Goal: Task Accomplishment & Management: Complete application form

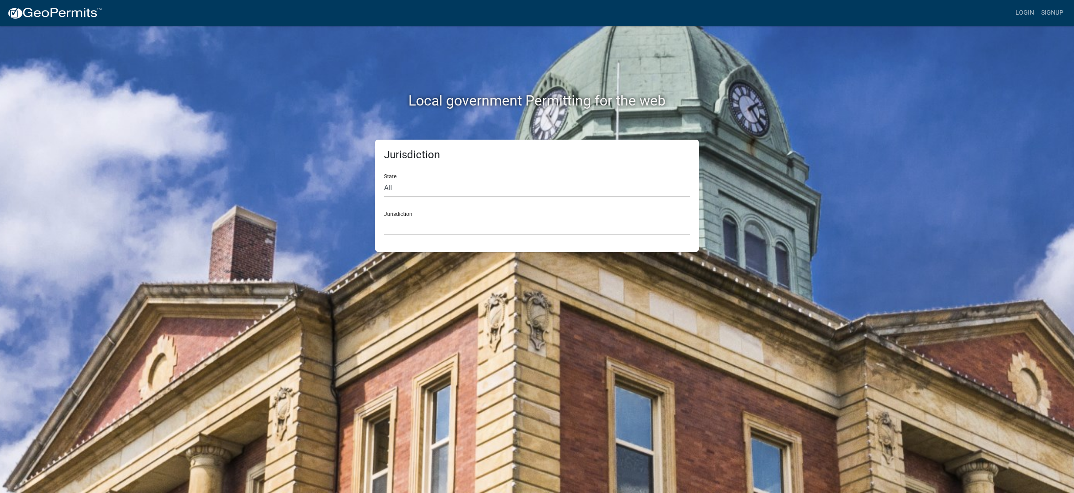
click at [404, 187] on select "All [US_STATE] [US_STATE] [US_STATE] [US_STATE] [US_STATE] [US_STATE] [US_STATE…" at bounding box center [537, 188] width 306 height 18
select select "[US_STATE]"
click at [384, 179] on select "All [US_STATE] [US_STATE] [US_STATE] [US_STATE] [US_STATE] [US_STATE] [US_STATE…" at bounding box center [537, 188] width 306 height 18
click at [426, 229] on select "[GEOGRAPHIC_DATA], [US_STATE] [GEOGRAPHIC_DATA], [US_STATE] [GEOGRAPHIC_DATA], …" at bounding box center [537, 226] width 306 height 18
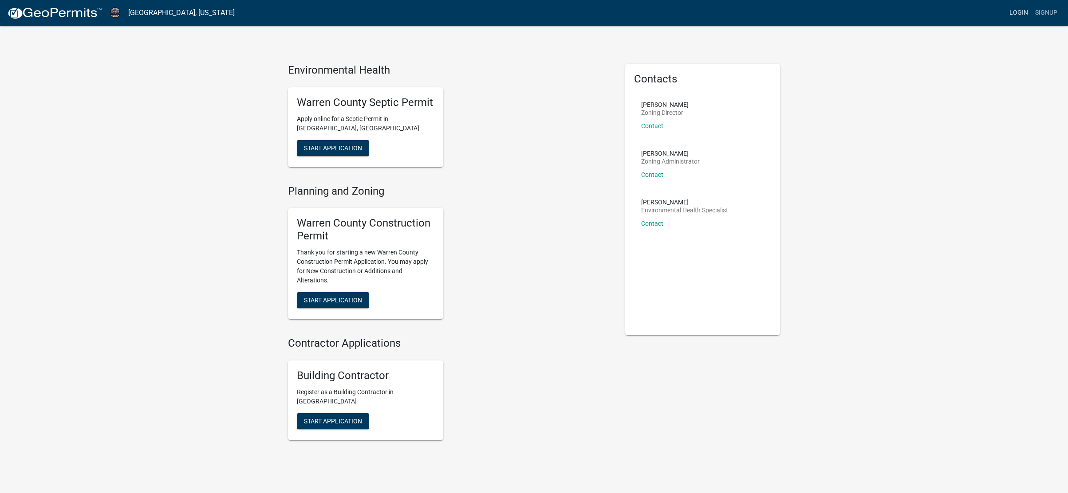
click at [1015, 14] on link "Login" at bounding box center [1019, 12] width 26 height 17
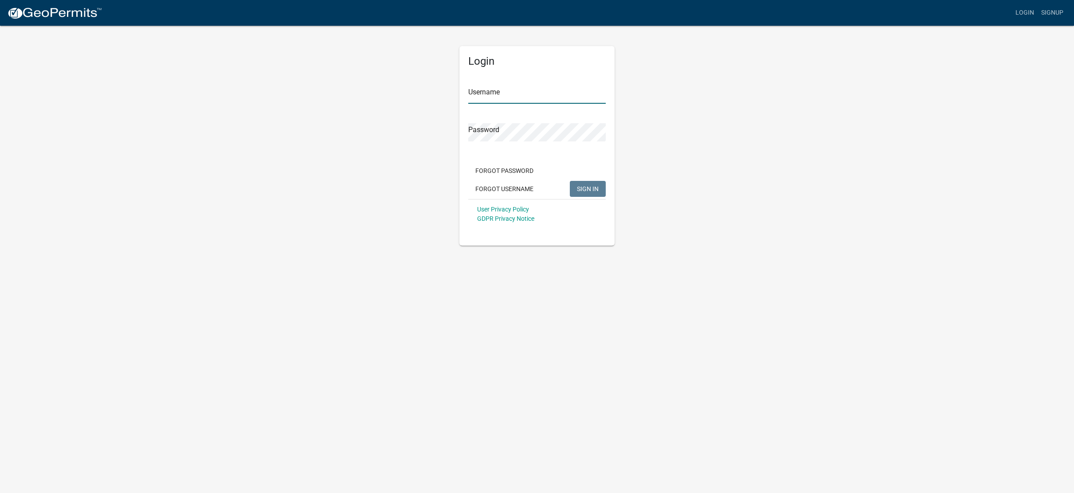
click at [505, 94] on input "Username" at bounding box center [537, 95] width 138 height 18
type input "[PERSON_NAME] construction inc"
click at [570, 181] on button "SIGN IN" at bounding box center [588, 189] width 36 height 16
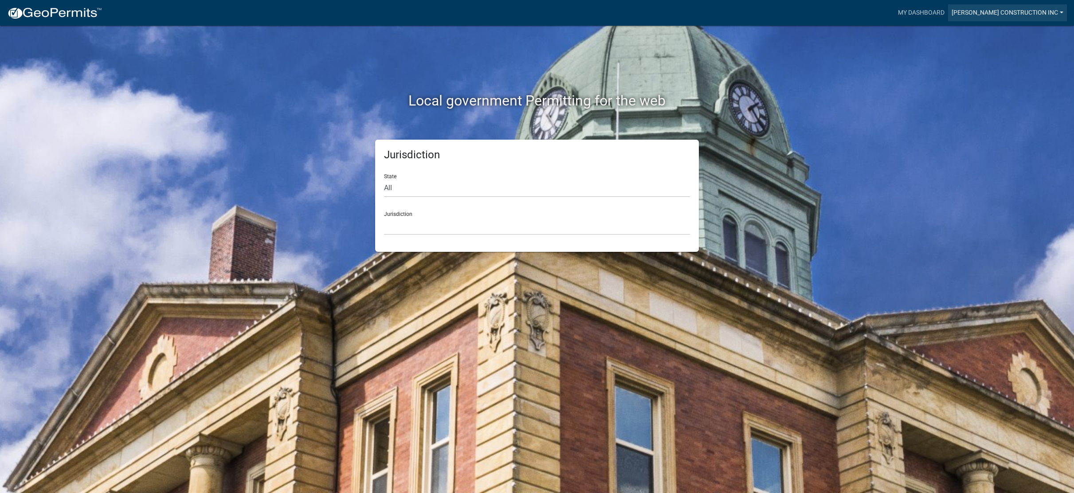
click at [1023, 11] on link "[PERSON_NAME] Construction Inc" at bounding box center [1007, 12] width 119 height 17
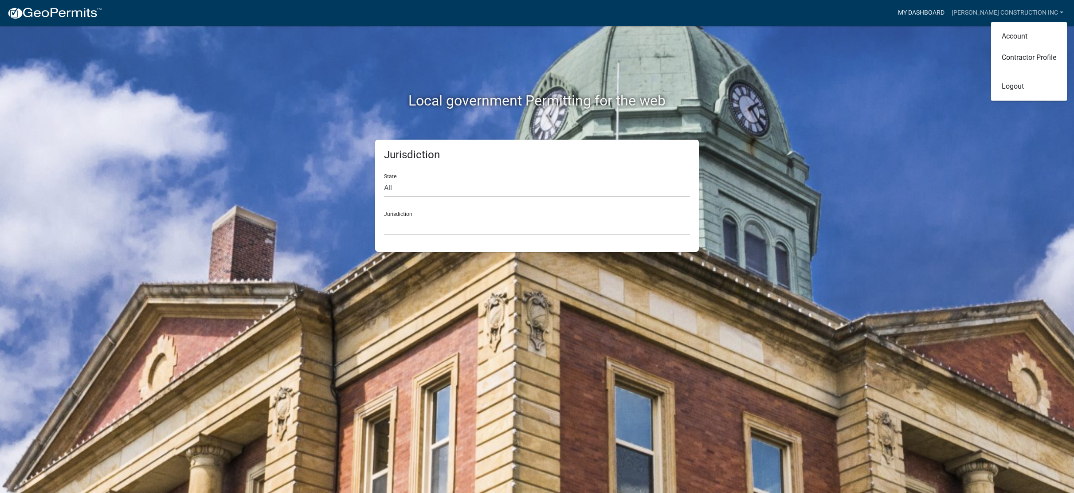
click at [948, 12] on link "My Dashboard" at bounding box center [922, 12] width 54 height 17
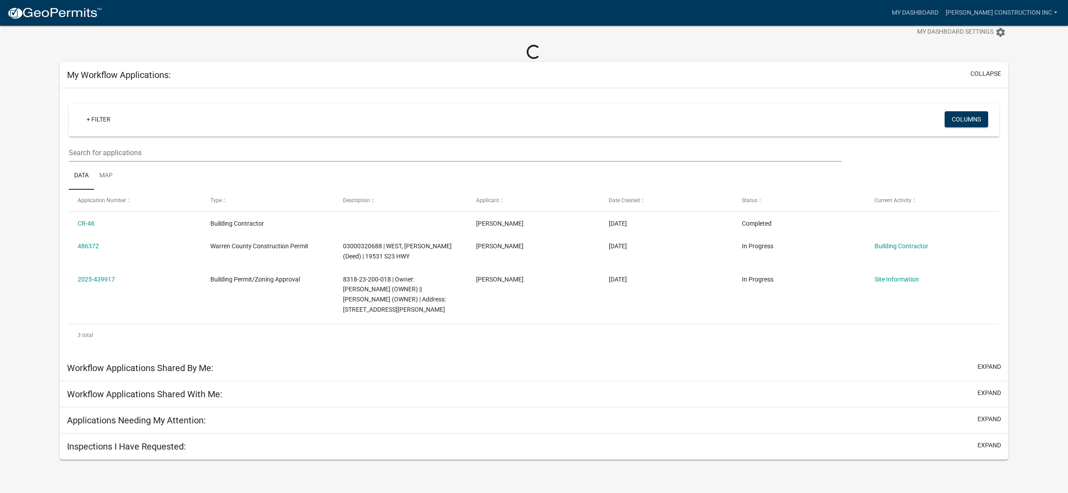
scroll to position [26, 0]
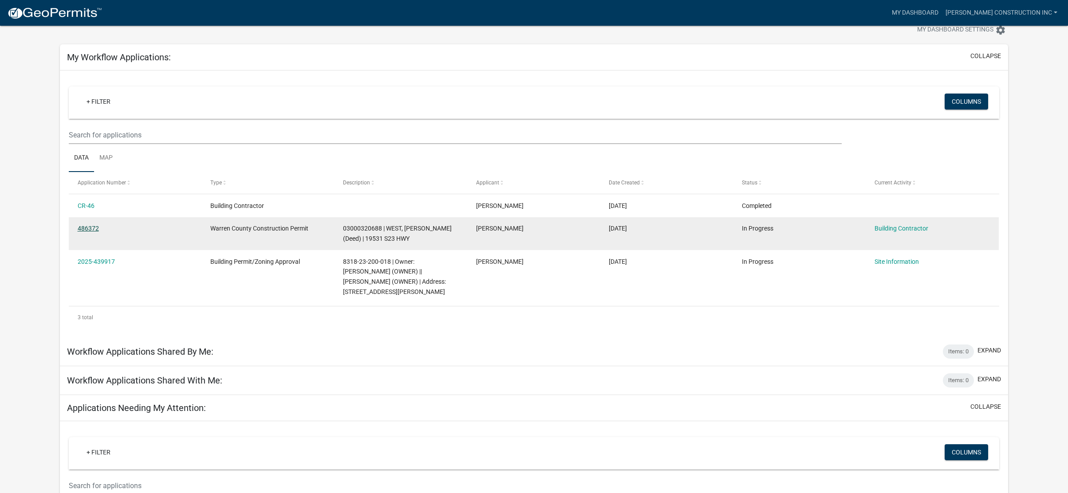
click at [85, 228] on link "486372" at bounding box center [88, 228] width 21 height 7
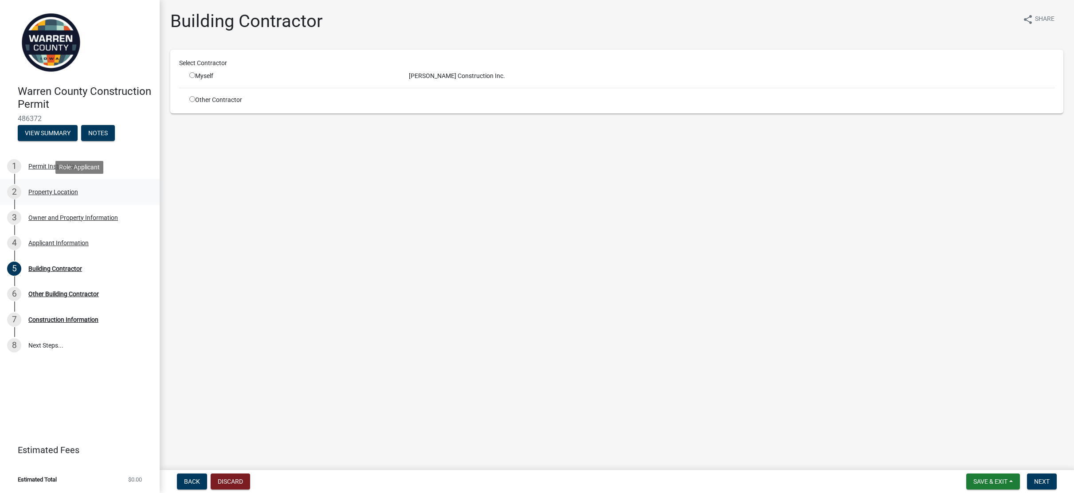
click at [44, 191] on div "Property Location" at bounding box center [53, 192] width 50 height 6
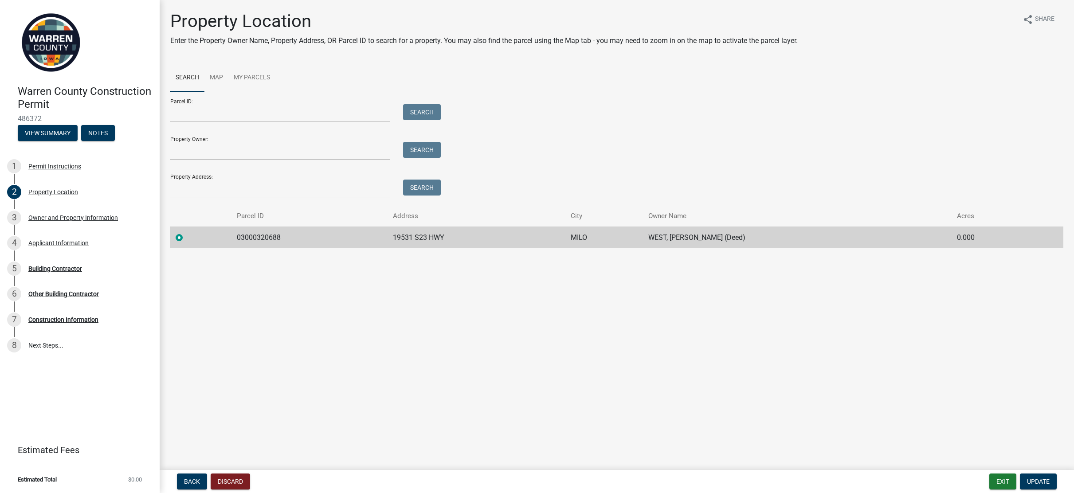
click at [260, 240] on td "03000320688" at bounding box center [310, 238] width 156 height 22
click at [66, 218] on div "Owner and Property Information" at bounding box center [73, 218] width 90 height 6
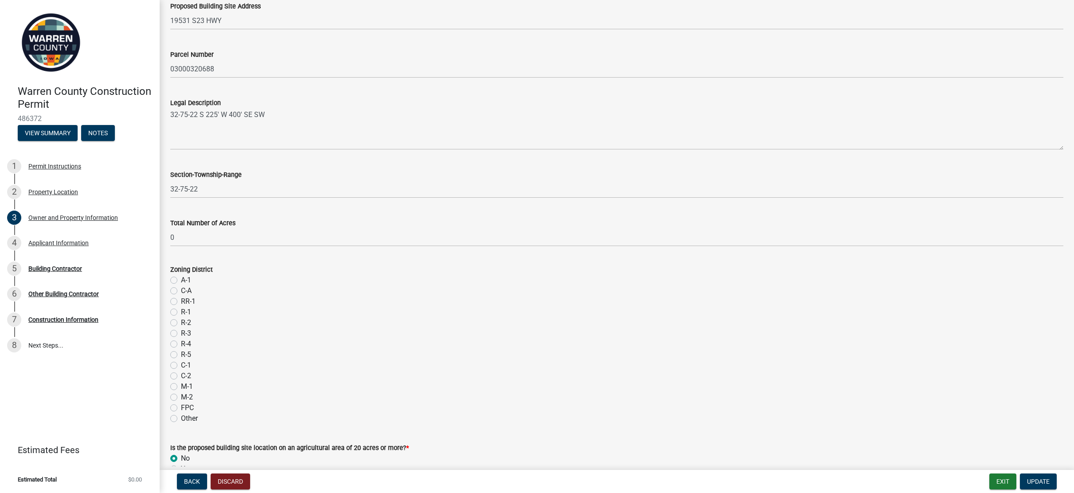
scroll to position [577, 0]
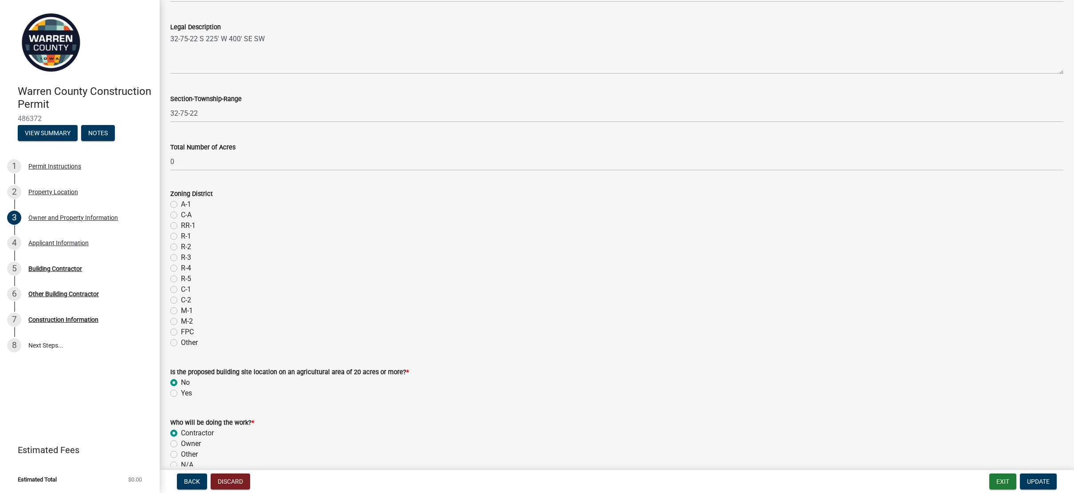
click at [181, 202] on label "A-1" at bounding box center [186, 204] width 10 height 11
click at [181, 202] on input "A-1" at bounding box center [184, 202] width 6 height 6
radio input "true"
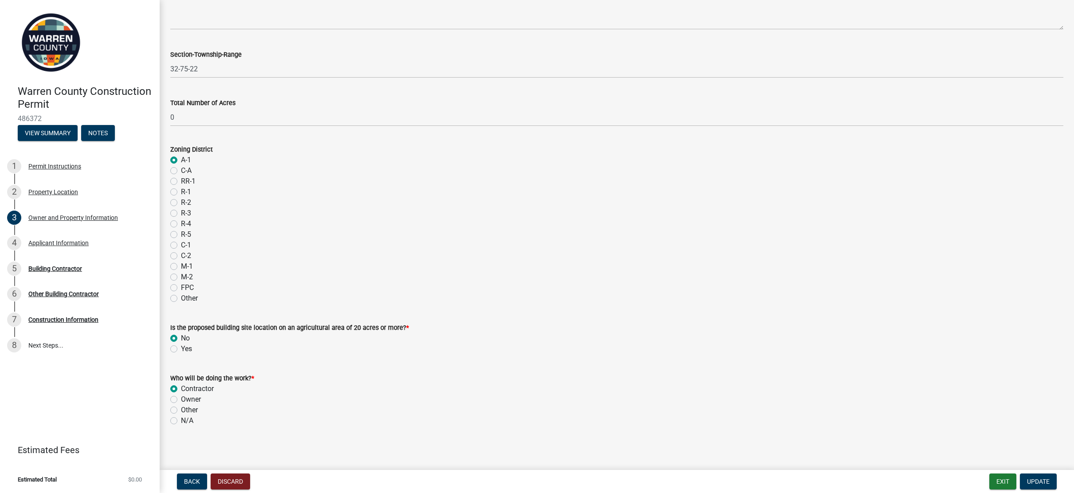
scroll to position [623, 0]
click at [1038, 483] on span "Update" at bounding box center [1038, 481] width 23 height 7
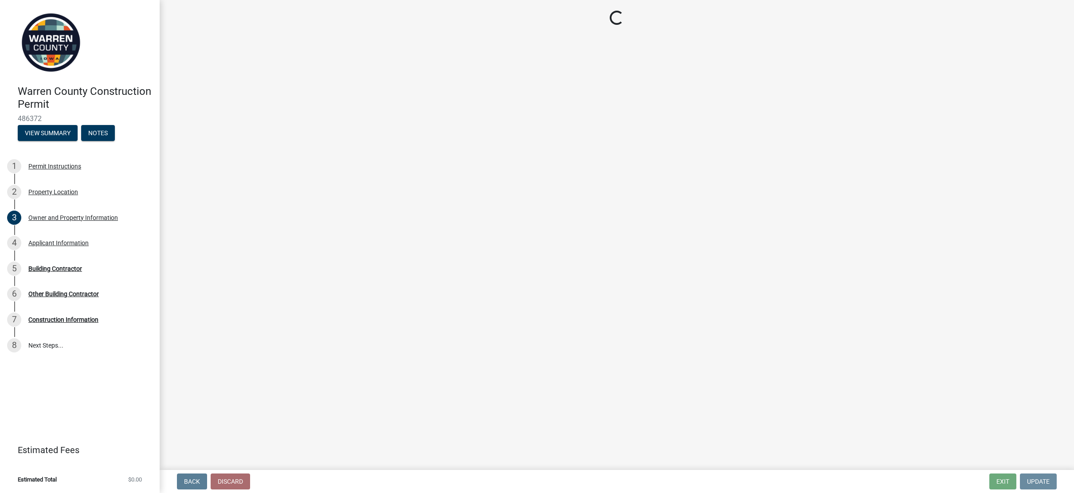
scroll to position [0, 0]
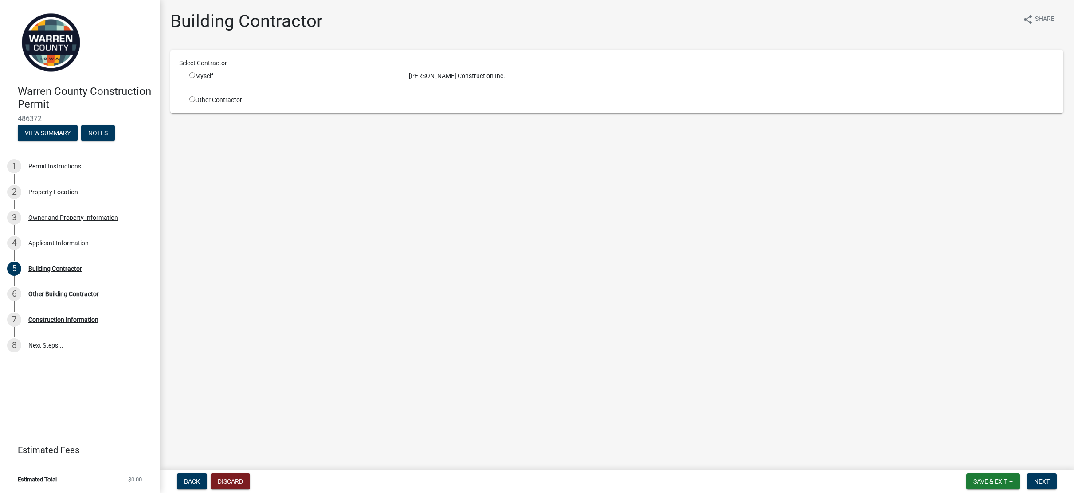
click at [192, 76] on input "radio" at bounding box center [192, 75] width 6 height 6
radio input "true"
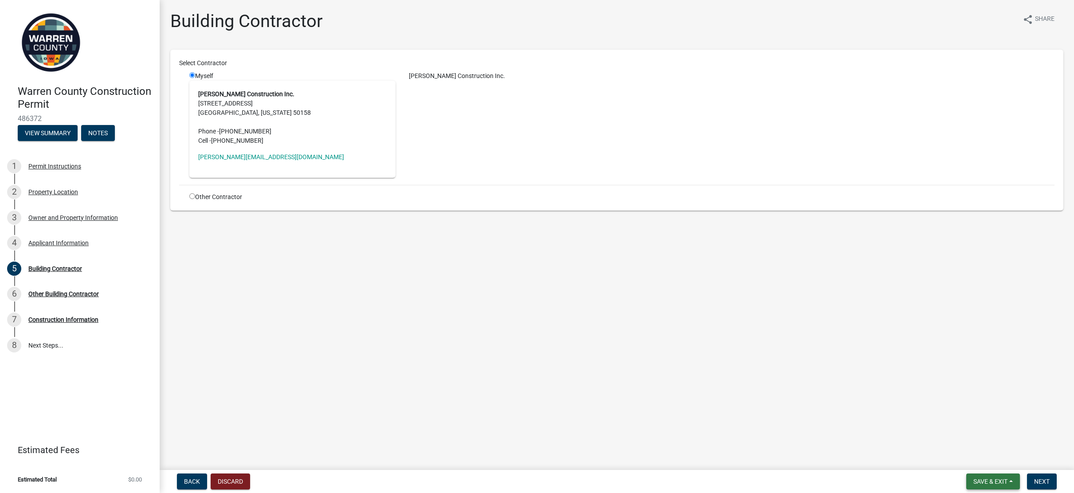
click at [1012, 484] on button "Save & Exit" at bounding box center [994, 482] width 54 height 16
click at [985, 441] on button "Save" at bounding box center [984, 437] width 71 height 21
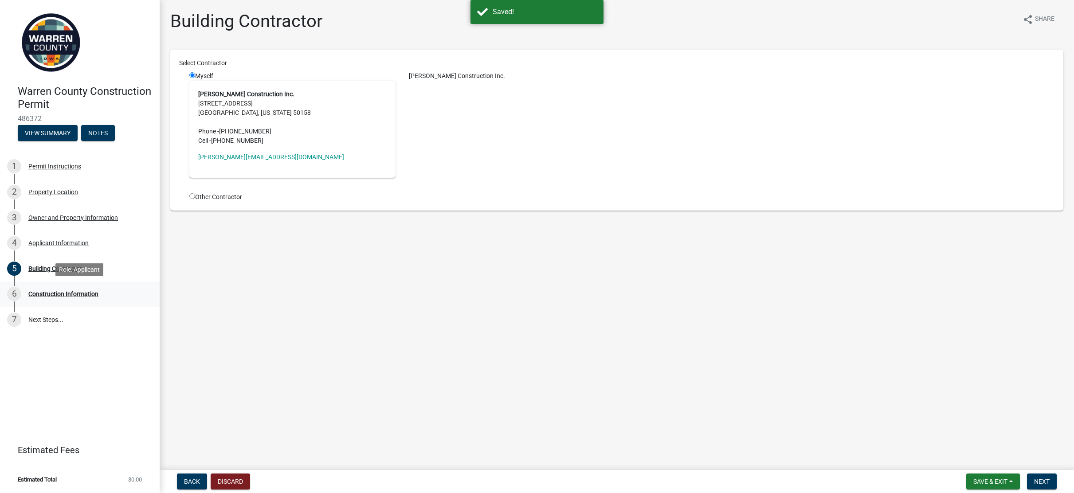
click at [49, 294] on div "Construction Information" at bounding box center [63, 294] width 70 height 6
click at [71, 296] on div "Construction Information" at bounding box center [63, 294] width 70 height 6
click at [35, 295] on div "Construction Information" at bounding box center [63, 294] width 70 height 6
click at [18, 292] on div "6" at bounding box center [14, 294] width 14 height 14
click at [296, 258] on main "Building Contractor share Share Select Contractor Myself [PERSON_NAME] Construc…" at bounding box center [617, 233] width 915 height 467
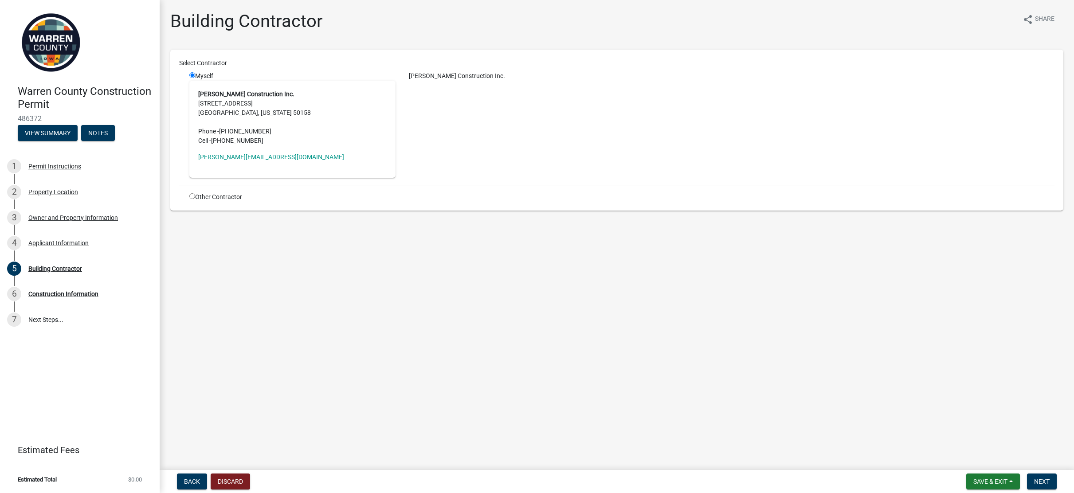
click at [192, 73] on input "radio" at bounding box center [192, 75] width 6 height 6
click at [229, 121] on address "[PERSON_NAME] Construction Inc. [STREET_ADDRESS][US_STATE] Phone - [PHONE_NUMBE…" at bounding box center [292, 118] width 189 height 56
click at [321, 118] on address "[PERSON_NAME] Construction Inc. [STREET_ADDRESS][US_STATE] Phone - [PHONE_NUMBE…" at bounding box center [292, 118] width 189 height 56
click at [448, 75] on div "[PERSON_NAME] Construction Inc." at bounding box center [731, 75] width 659 height 9
click at [333, 134] on address "[PERSON_NAME] Construction Inc. [STREET_ADDRESS][US_STATE] Phone - [PHONE_NUMBE…" at bounding box center [292, 118] width 189 height 56
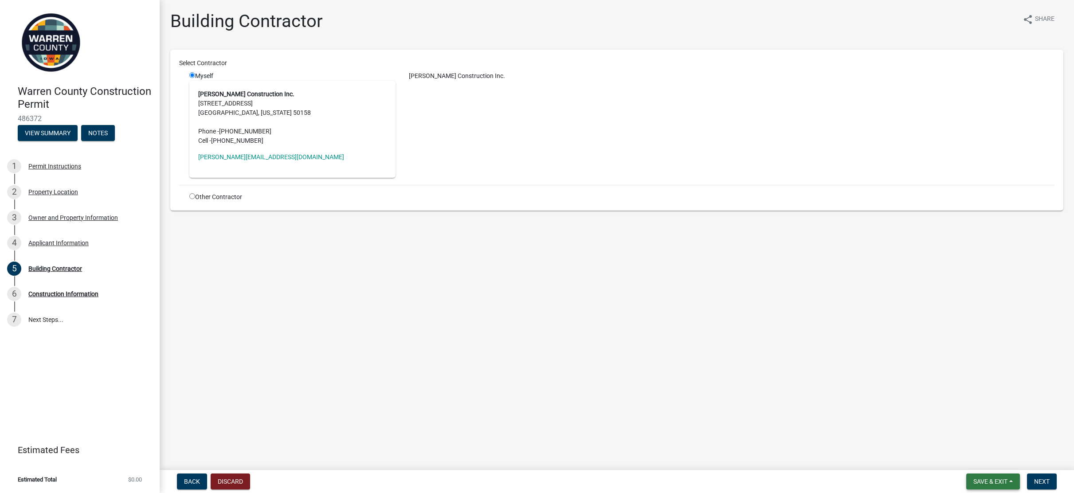
click at [992, 484] on span "Save & Exit" at bounding box center [991, 481] width 34 height 7
click at [980, 456] on button "Save & Exit" at bounding box center [984, 458] width 71 height 21
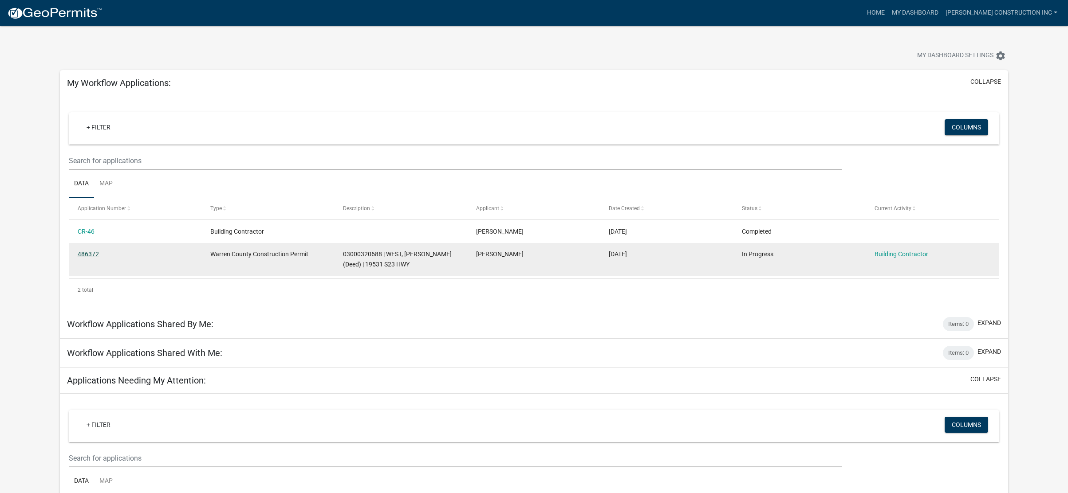
click at [90, 252] on link "486372" at bounding box center [88, 254] width 21 height 7
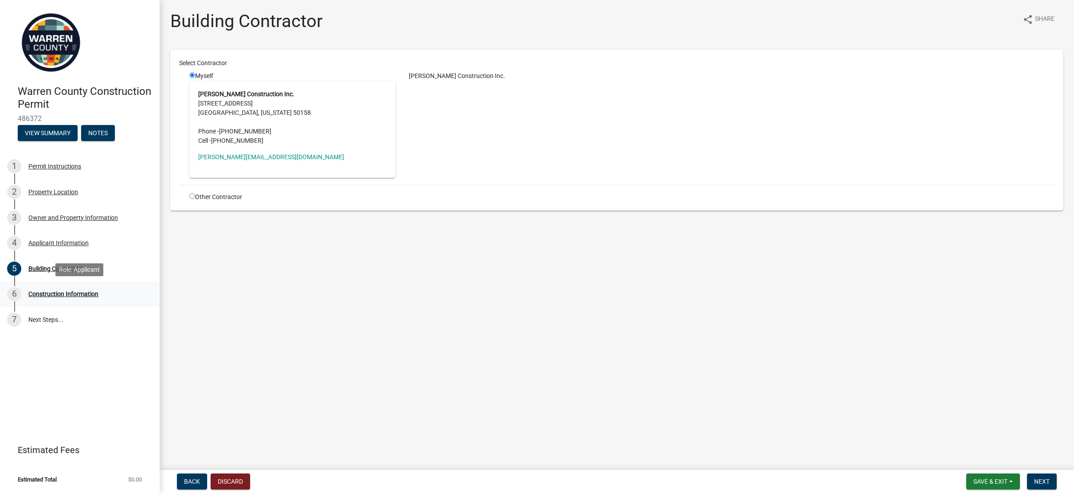
click at [78, 294] on div "Construction Information" at bounding box center [63, 294] width 70 height 6
click at [12, 295] on div "6" at bounding box center [14, 294] width 14 height 14
click at [38, 292] on div "Construction Information" at bounding box center [63, 294] width 70 height 6
click at [1041, 486] on button "Next" at bounding box center [1042, 482] width 30 height 16
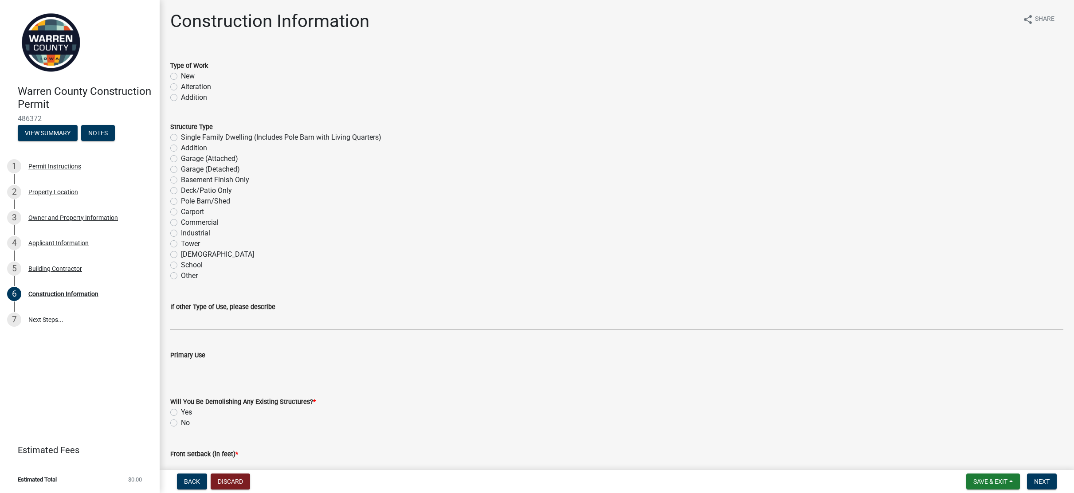
click at [181, 75] on label "New" at bounding box center [188, 76] width 14 height 11
click at [181, 75] on input "New" at bounding box center [184, 74] width 6 height 6
radio input "true"
click at [181, 202] on label "Pole Barn/Shed" at bounding box center [205, 201] width 49 height 11
click at [181, 202] on input "Pole Barn/Shed" at bounding box center [184, 199] width 6 height 6
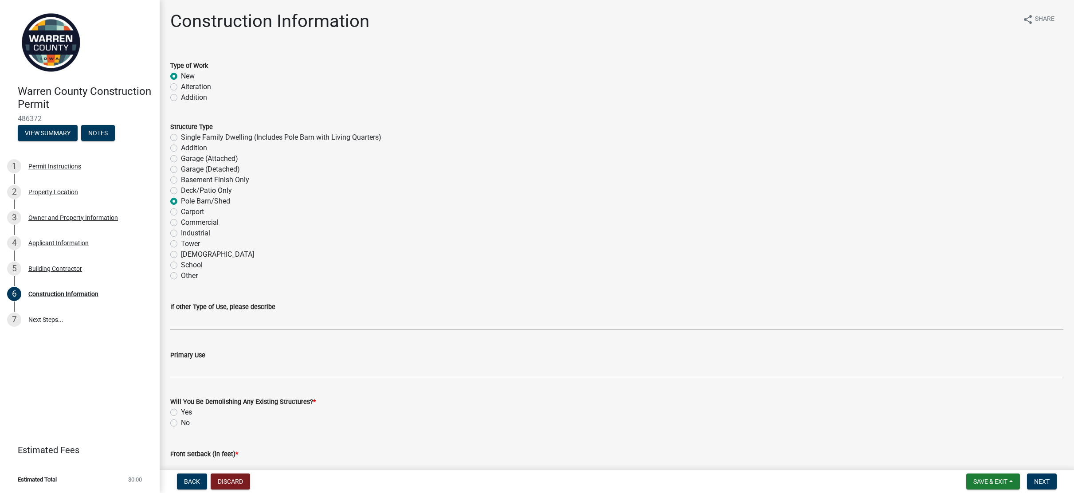
radio input "true"
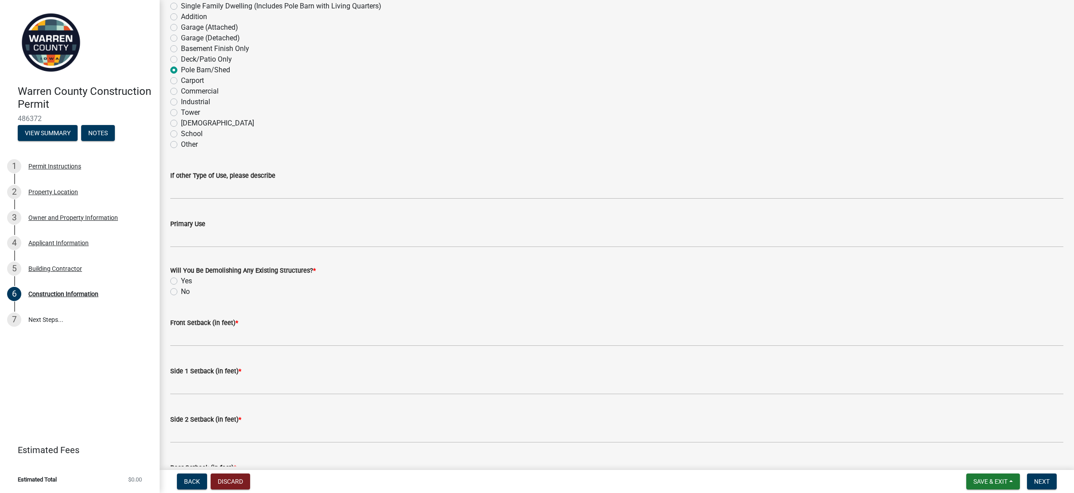
scroll to position [133, 0]
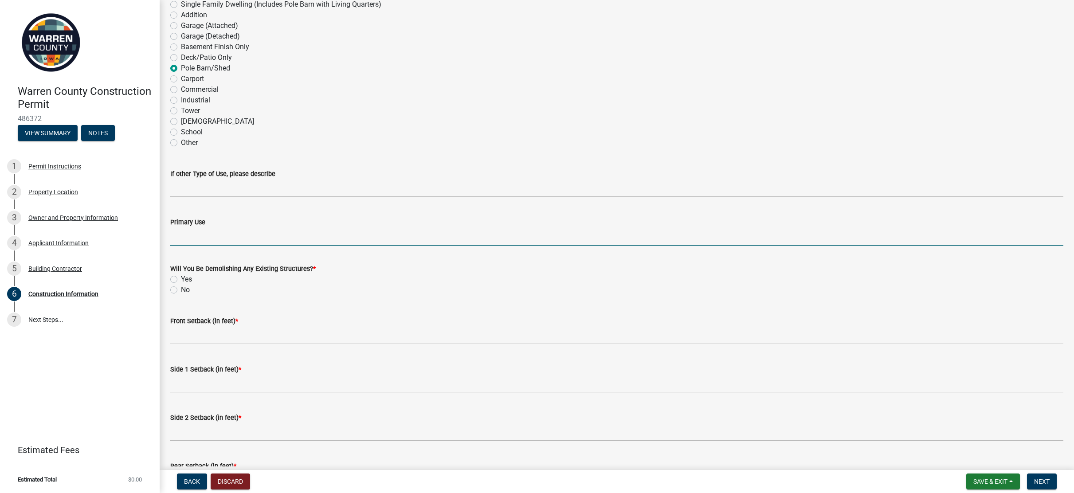
click at [260, 236] on input "Primary Use" at bounding box center [616, 237] width 893 height 18
type input "Garage & Storage"
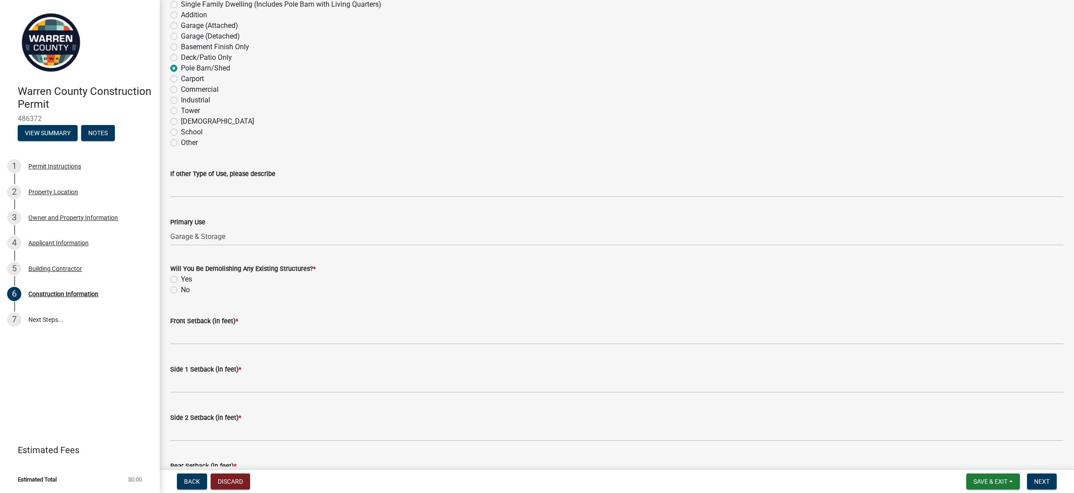
click at [181, 293] on label "No" at bounding box center [185, 290] width 9 height 11
click at [181, 291] on input "No" at bounding box center [184, 288] width 6 height 6
radio input "true"
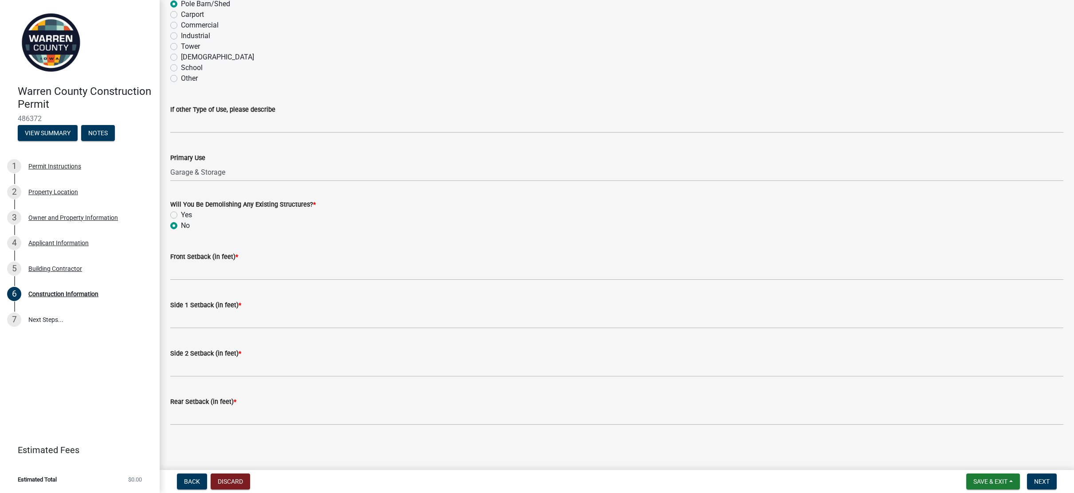
scroll to position [198, 0]
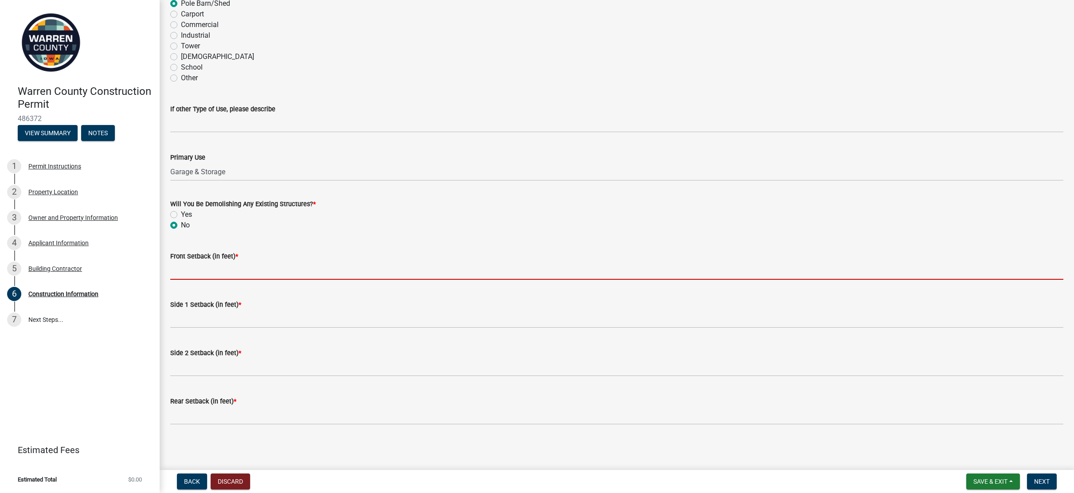
click at [194, 271] on input "Front Setback (in feet) *" at bounding box center [616, 271] width 893 height 18
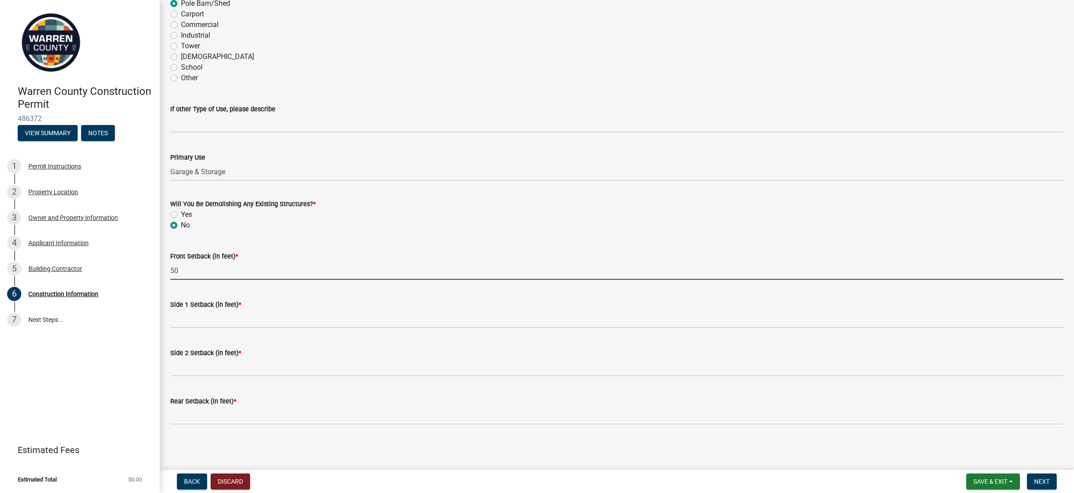
type input "50"
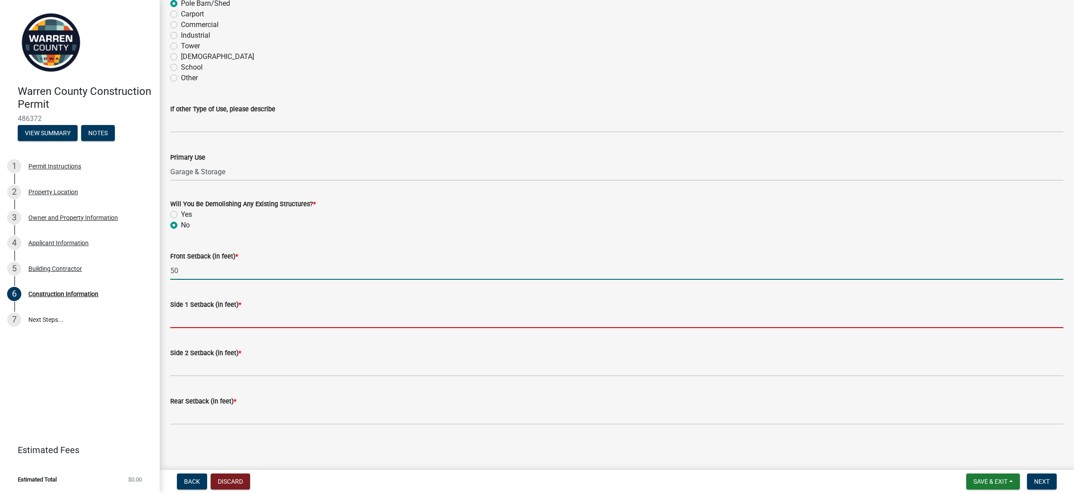
click at [201, 320] on input "Side 1 Setback (in feet) *" at bounding box center [616, 319] width 893 height 18
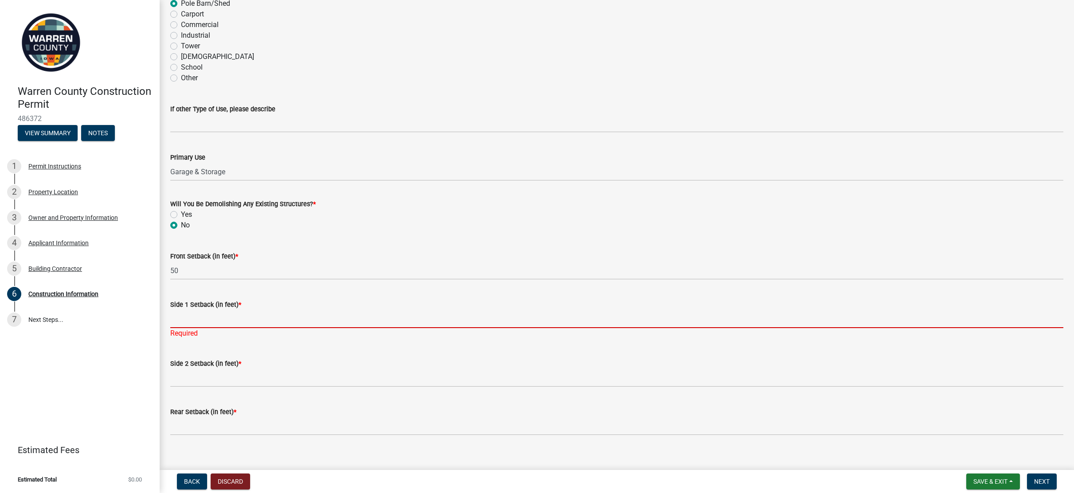
click at [270, 321] on input "Side 1 Setback (in feet) *" at bounding box center [616, 319] width 893 height 18
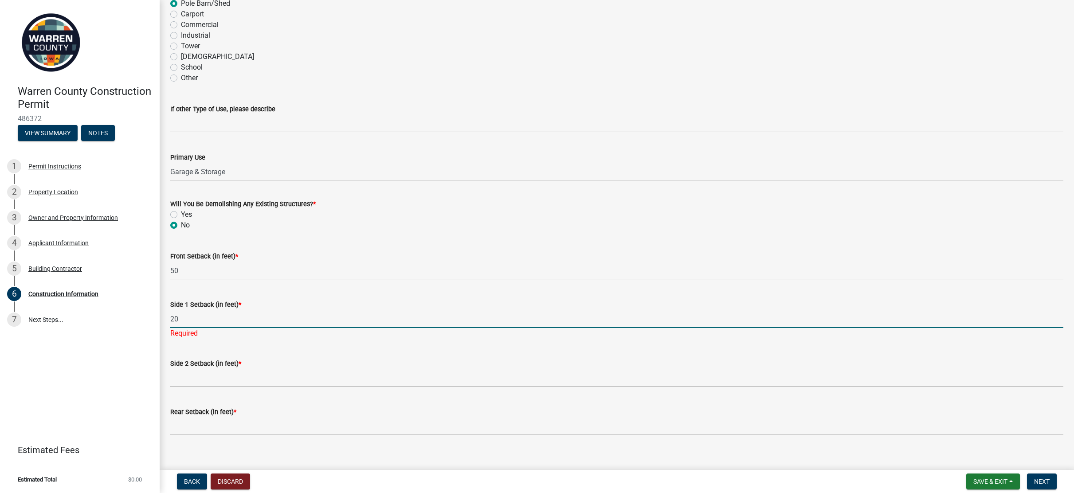
type input "20"
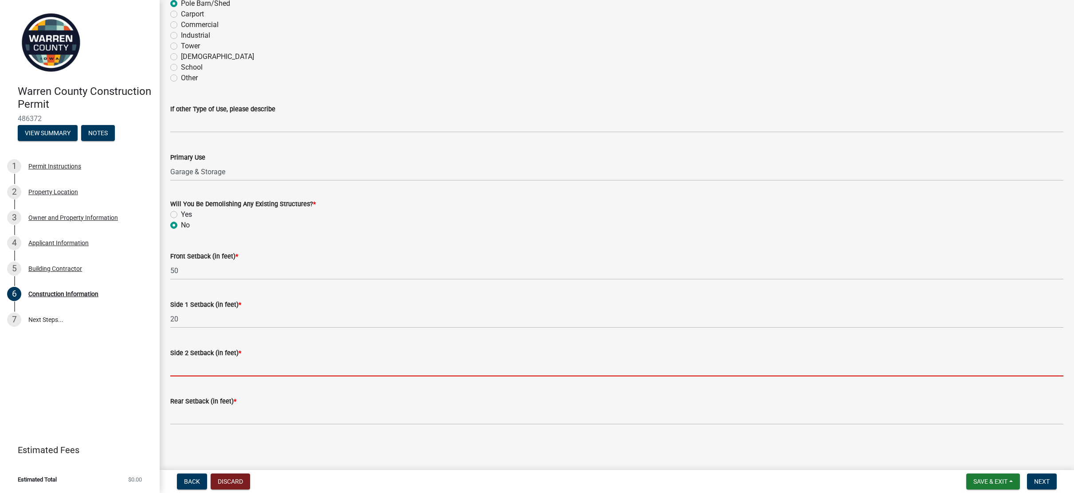
click at [225, 379] on wm-data-entity-input "Side 2 Setback (in feet) *" at bounding box center [616, 359] width 893 height 48
type input "n"
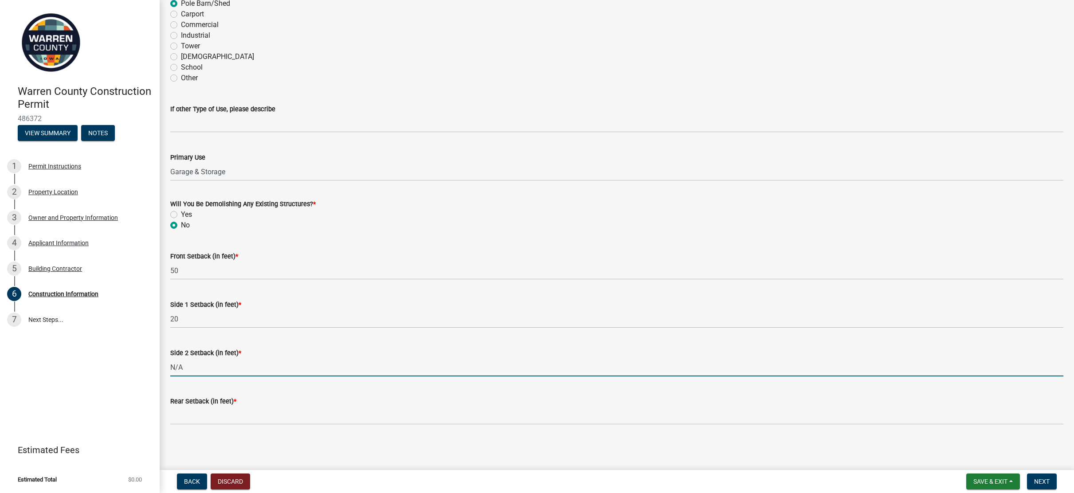
click at [208, 371] on input "N/A" at bounding box center [616, 367] width 893 height 18
type input "N"
type input "300"
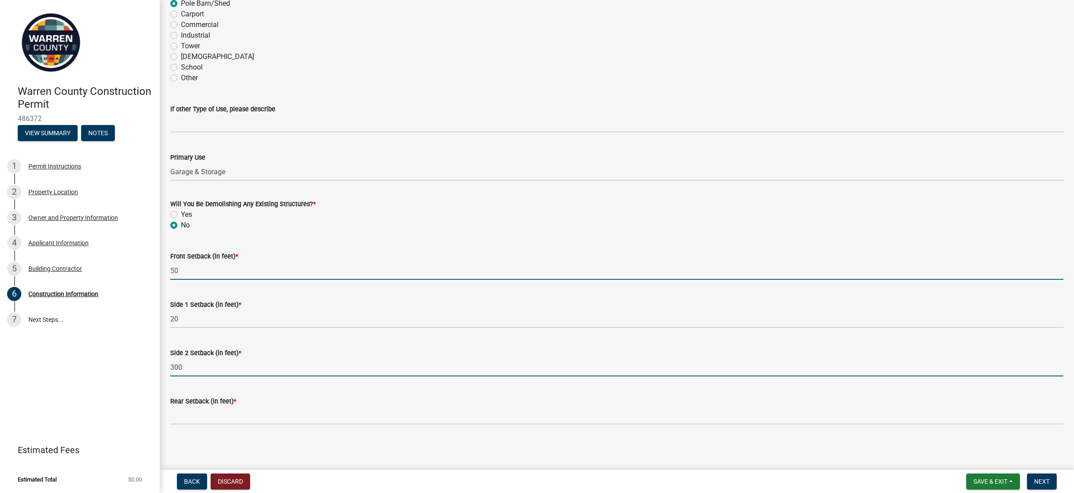
click at [222, 272] on input "50" at bounding box center [616, 271] width 893 height 18
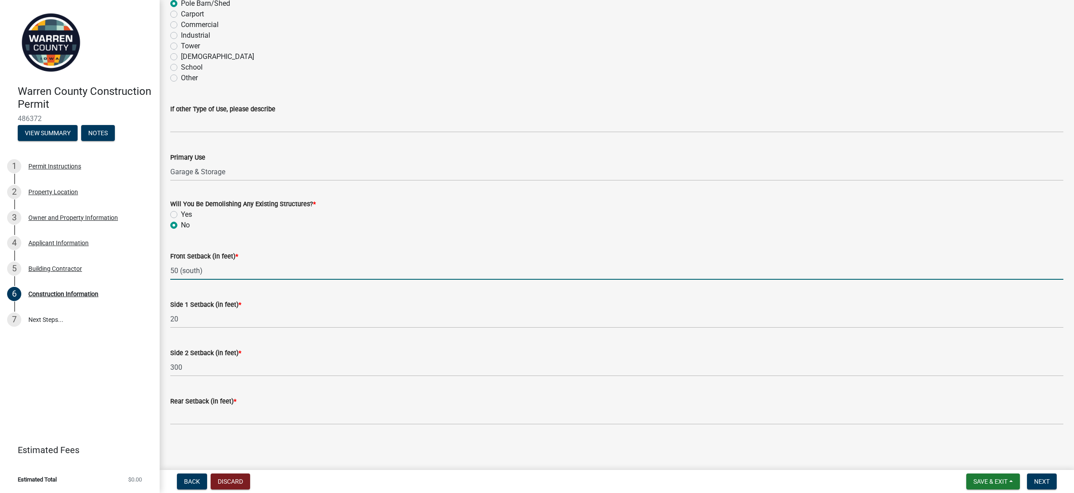
type input "50 (south)"
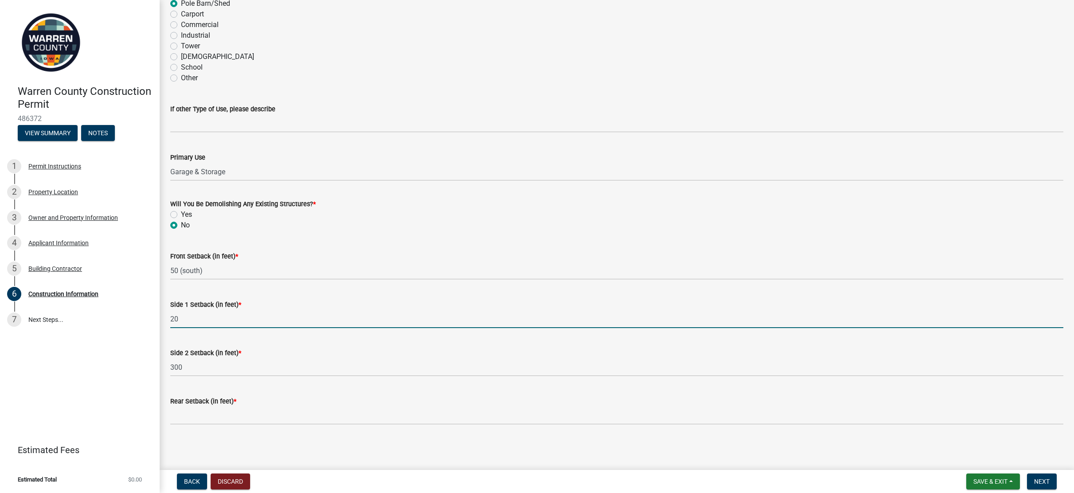
click at [225, 320] on input "20" at bounding box center [616, 319] width 893 height 18
type input "20 (west)"
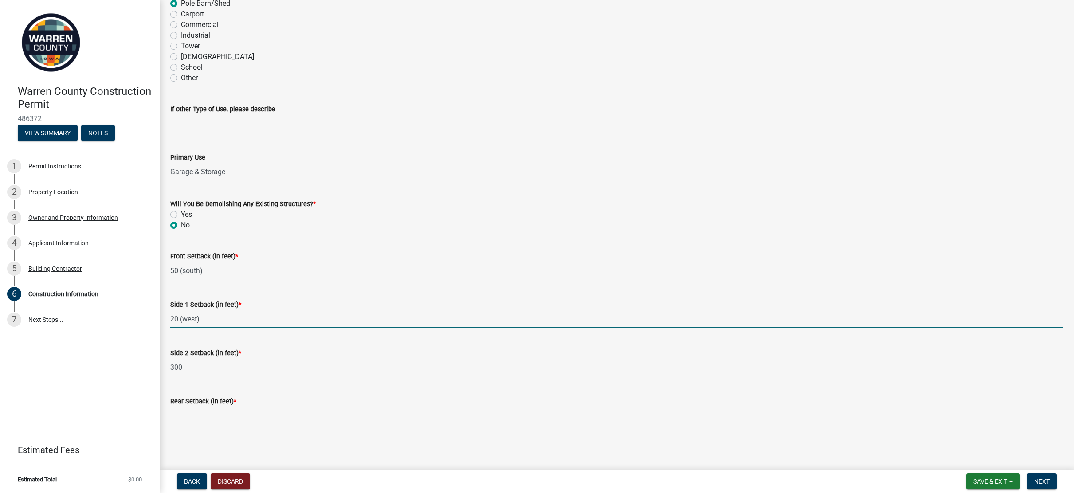
click at [206, 365] on input "300" at bounding box center [616, 367] width 893 height 18
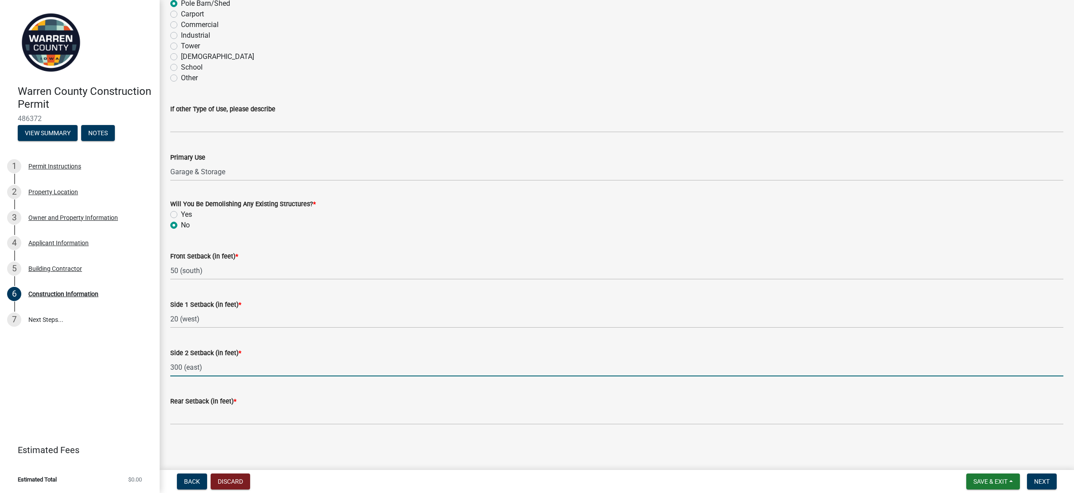
type input "300 (east)"
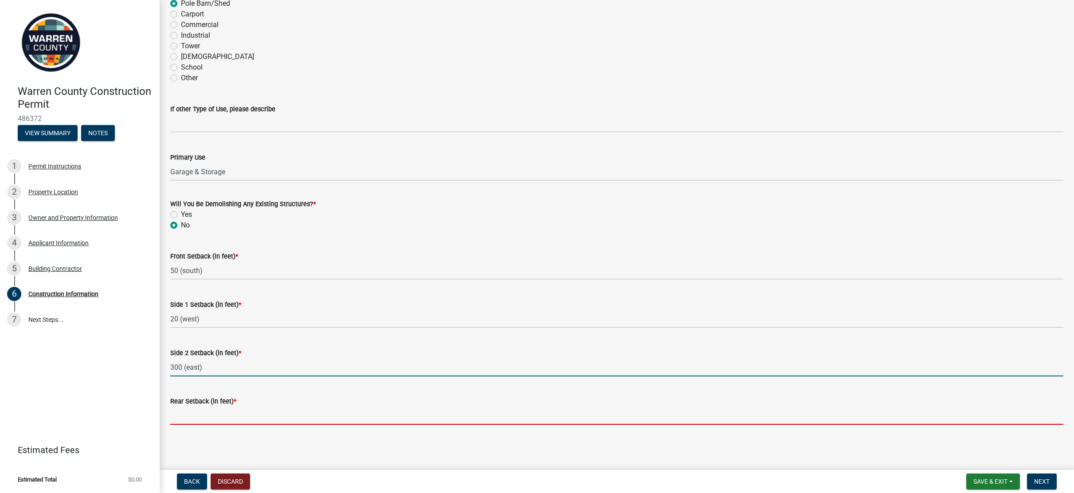
click at [198, 418] on input "Rear Setback (in feet) *" at bounding box center [616, 416] width 893 height 18
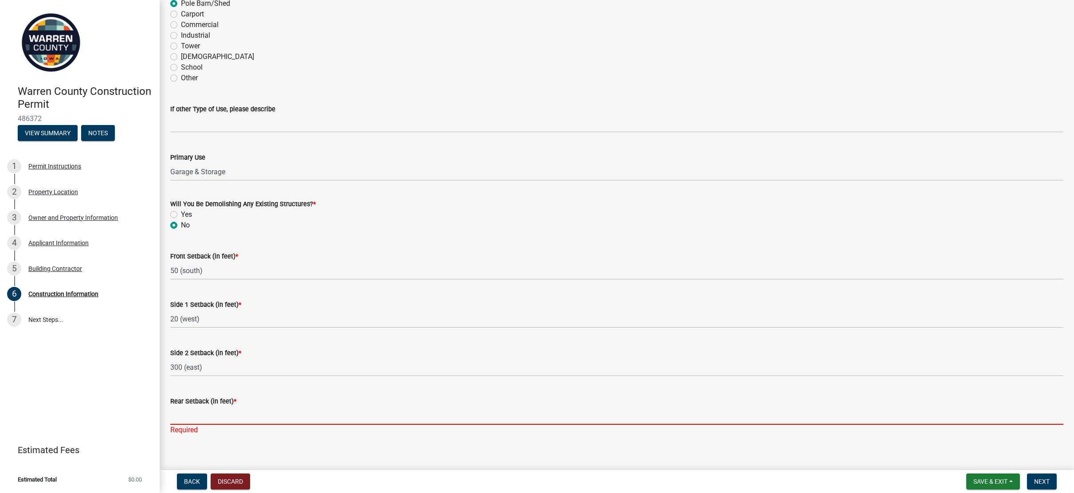
click at [215, 418] on input "Rear Setback (in feet) *" at bounding box center [616, 416] width 893 height 18
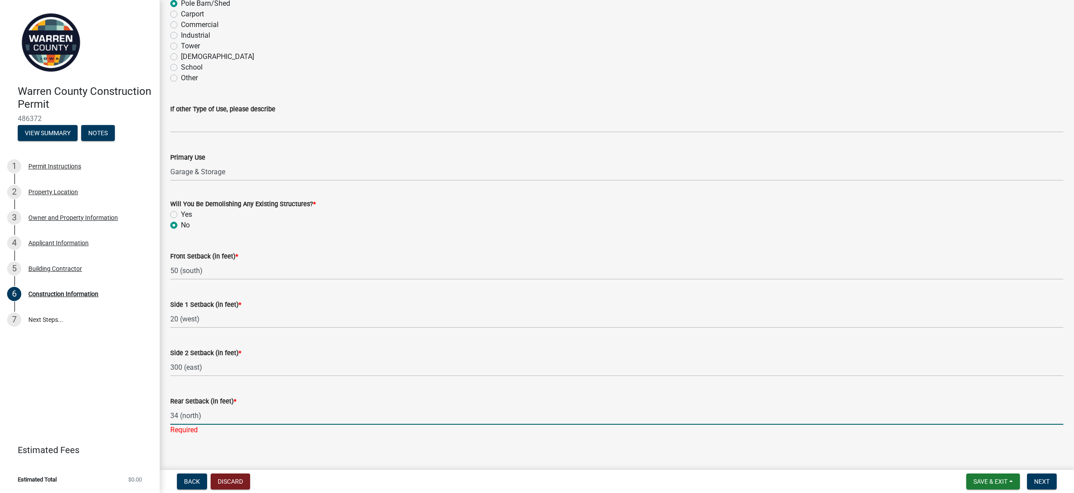
click at [177, 416] on input "34 (north)" at bounding box center [616, 416] width 893 height 18
type input "33 (north)"
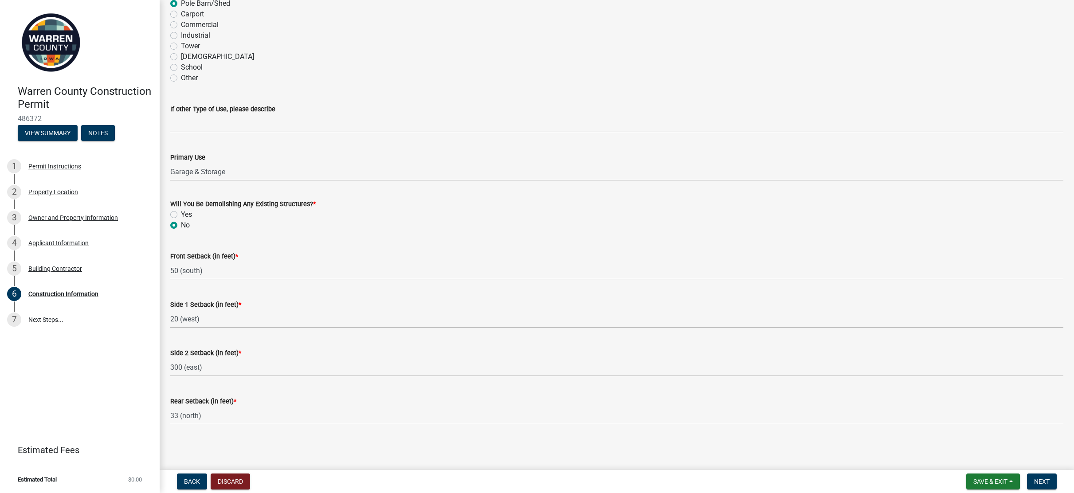
click at [225, 449] on main "Construction Information share Share Type of Work New Alteration Addition Struc…" at bounding box center [617, 233] width 915 height 467
click at [1051, 484] on button "Next" at bounding box center [1042, 482] width 30 height 16
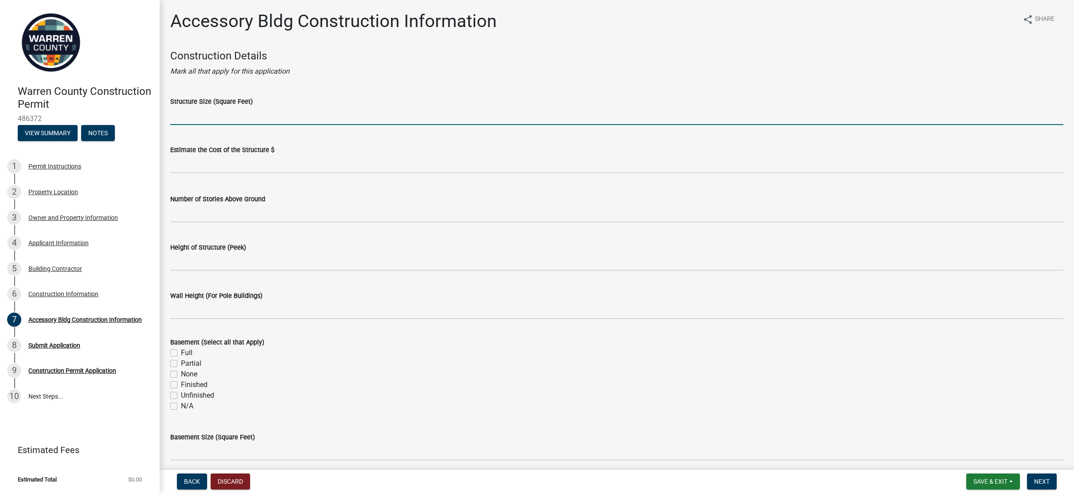
click at [212, 116] on input "Structure Size (Square Feet)" at bounding box center [616, 116] width 893 height 18
type input "4,000"
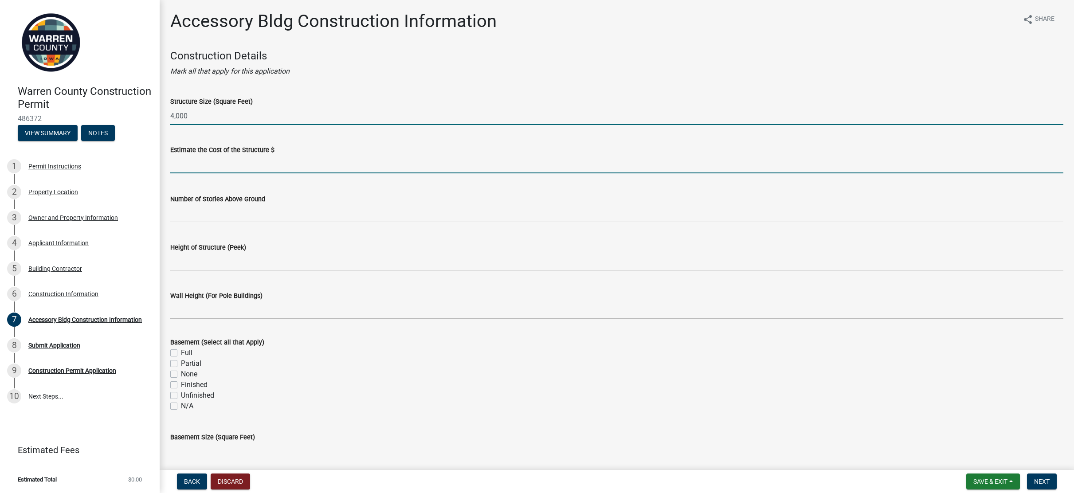
click at [196, 167] on input "text" at bounding box center [616, 164] width 893 height 18
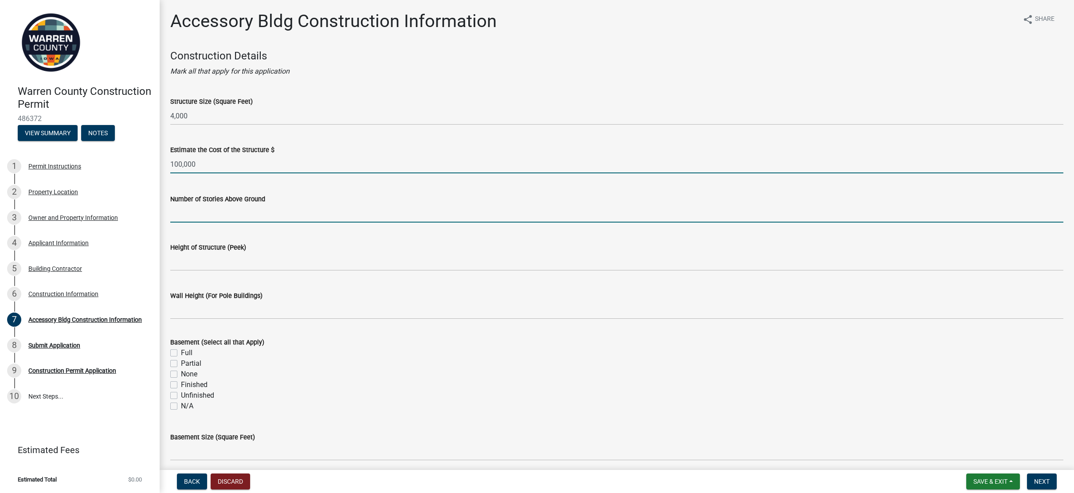
type input "100000"
click at [203, 218] on input "Number of Stories Above Ground" at bounding box center [616, 214] width 893 height 18
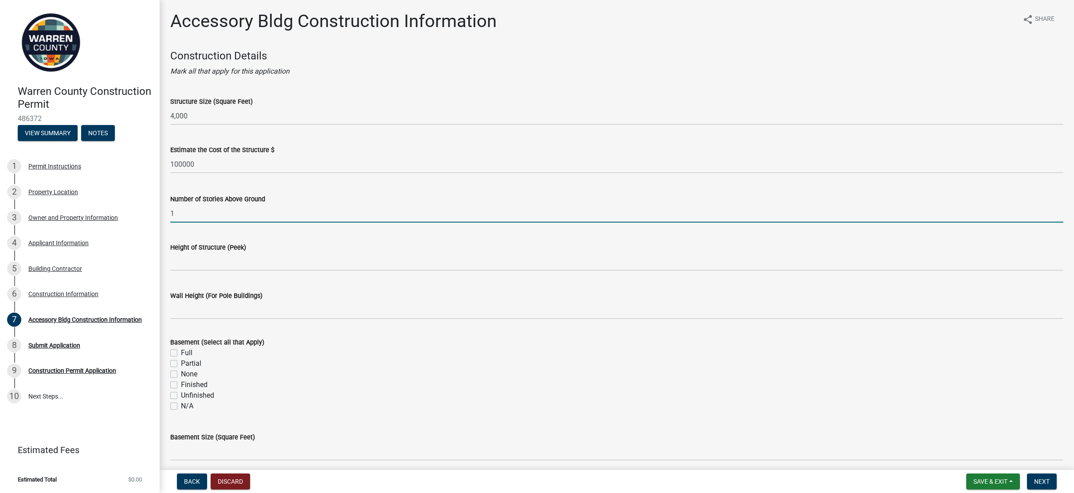
type input "1"
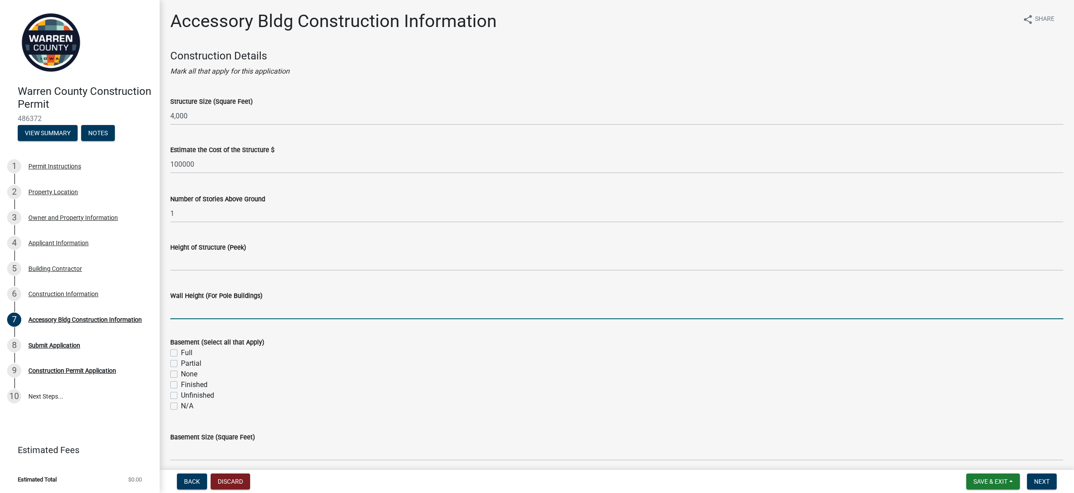
click at [205, 308] on input "Wall Height (For Pole Buildings)" at bounding box center [616, 310] width 893 height 18
type input "12"
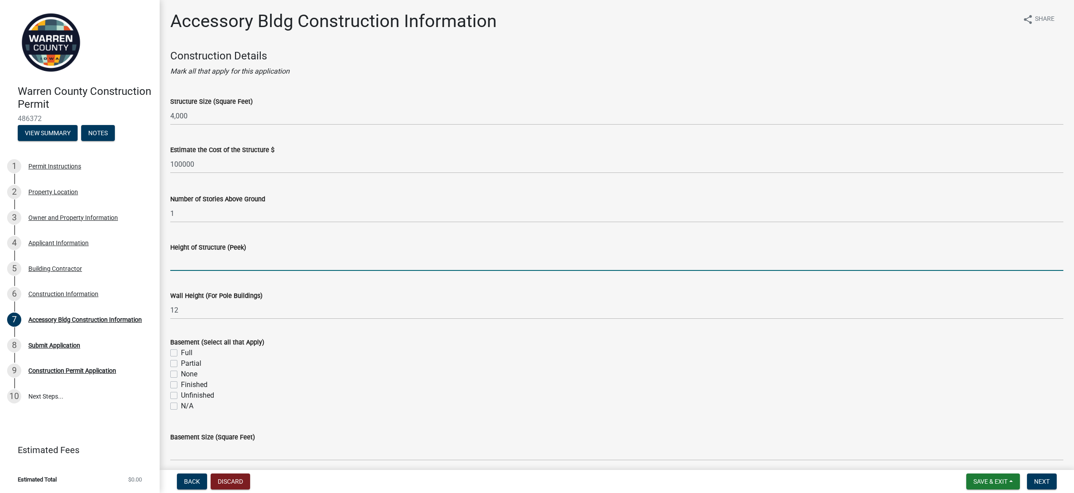
click at [214, 262] on input "Height of Structure (Peek)" at bounding box center [616, 262] width 893 height 18
type input "21"
click at [181, 408] on label "N/A" at bounding box center [187, 406] width 12 height 11
click at [181, 407] on input "N/A" at bounding box center [184, 404] width 6 height 6
checkbox input "true"
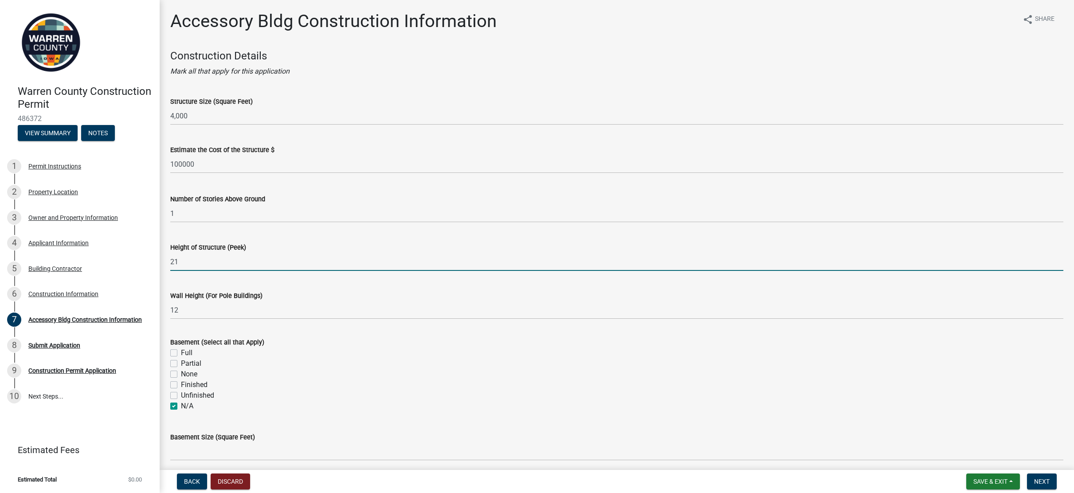
checkbox input "false"
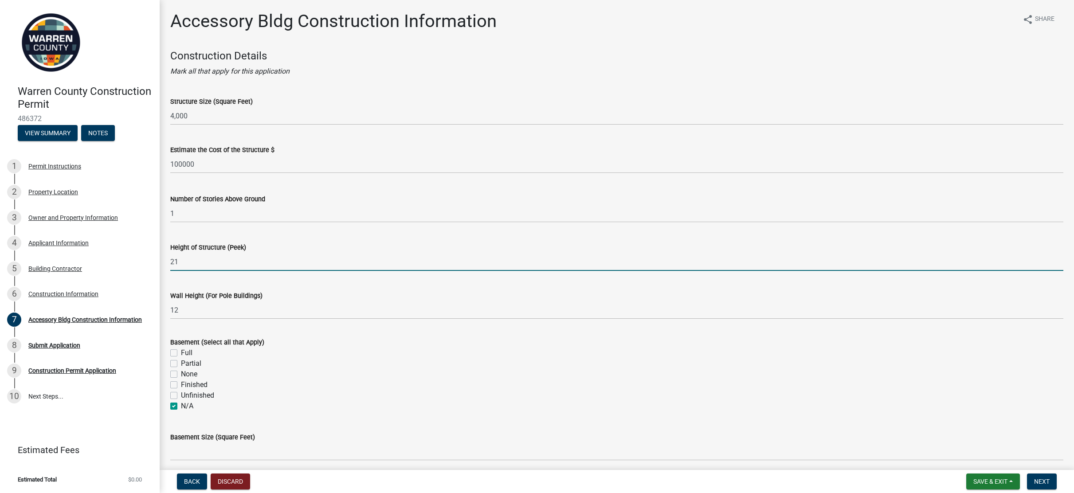
checkbox input "true"
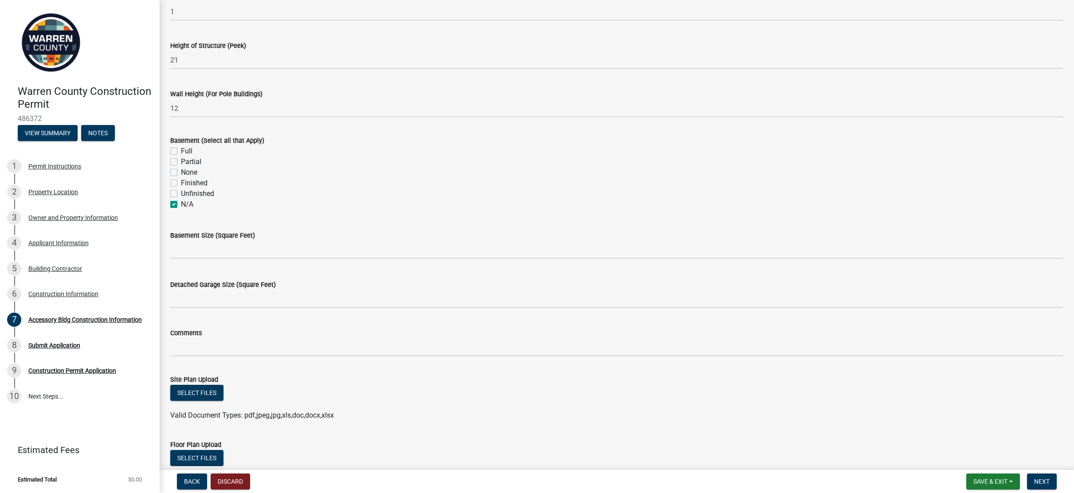
scroll to position [222, 0]
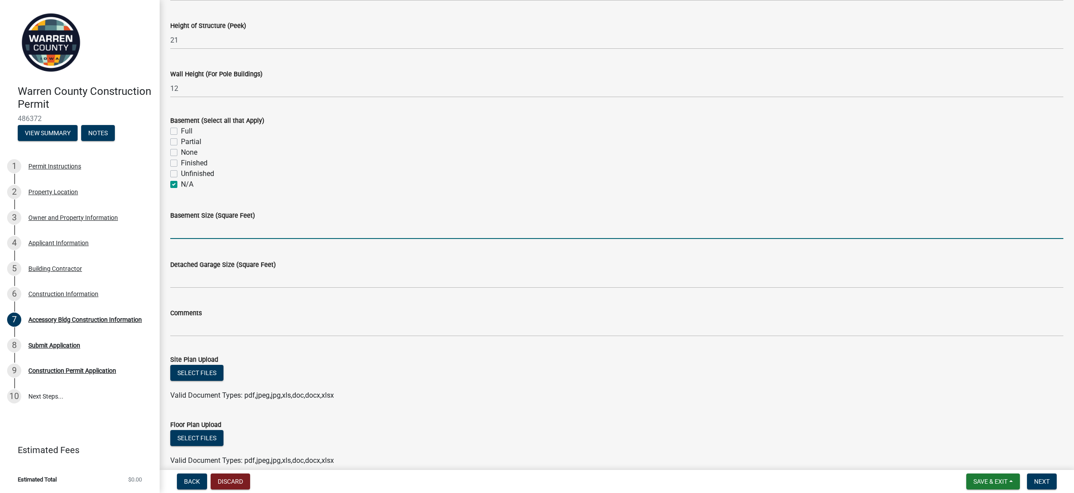
click at [203, 232] on input "text" at bounding box center [616, 230] width 893 height 18
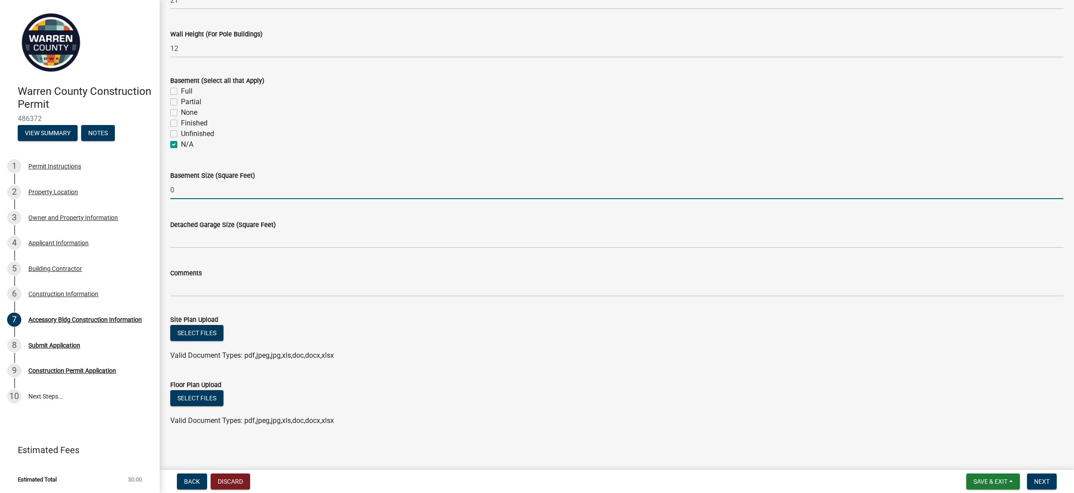
scroll to position [264, 0]
type input "0"
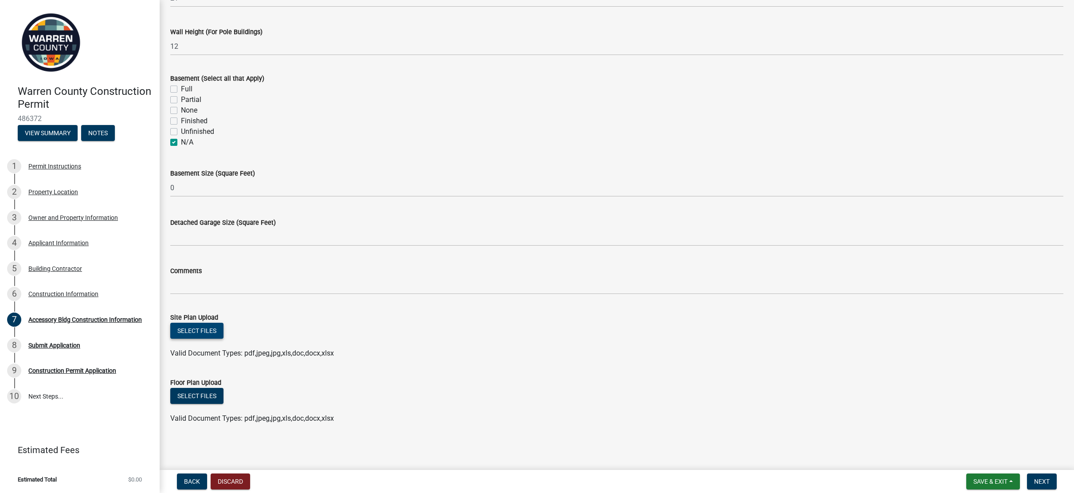
click at [216, 334] on button "Select files" at bounding box center [196, 331] width 53 height 16
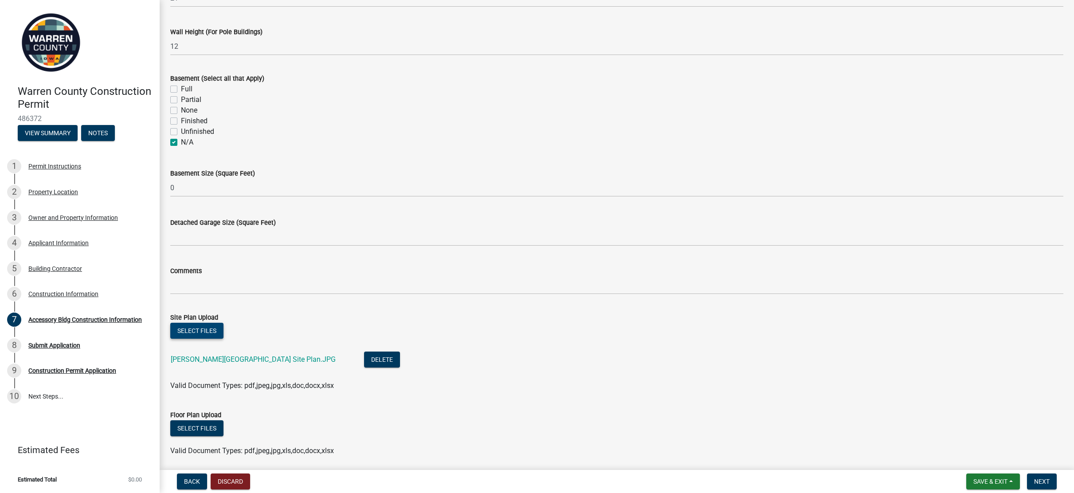
scroll to position [296, 0]
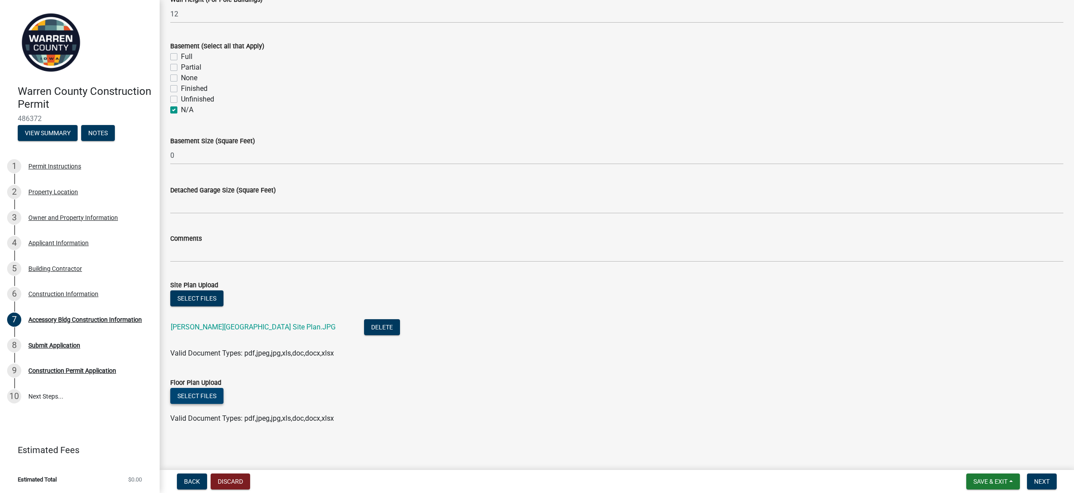
click at [201, 397] on button "Select files" at bounding box center [196, 396] width 53 height 16
click at [206, 400] on button "Select files" at bounding box center [196, 396] width 53 height 16
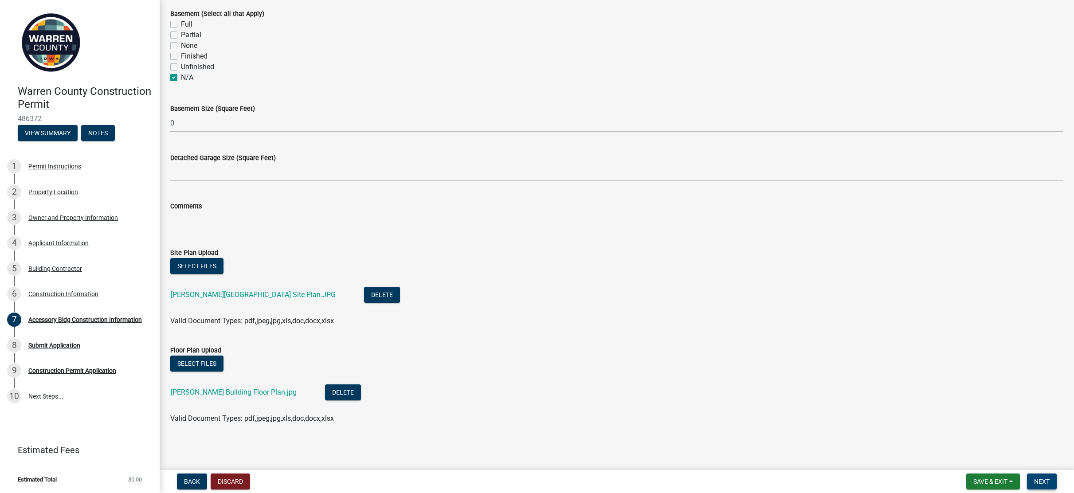
click at [1042, 488] on button "Next" at bounding box center [1042, 482] width 30 height 16
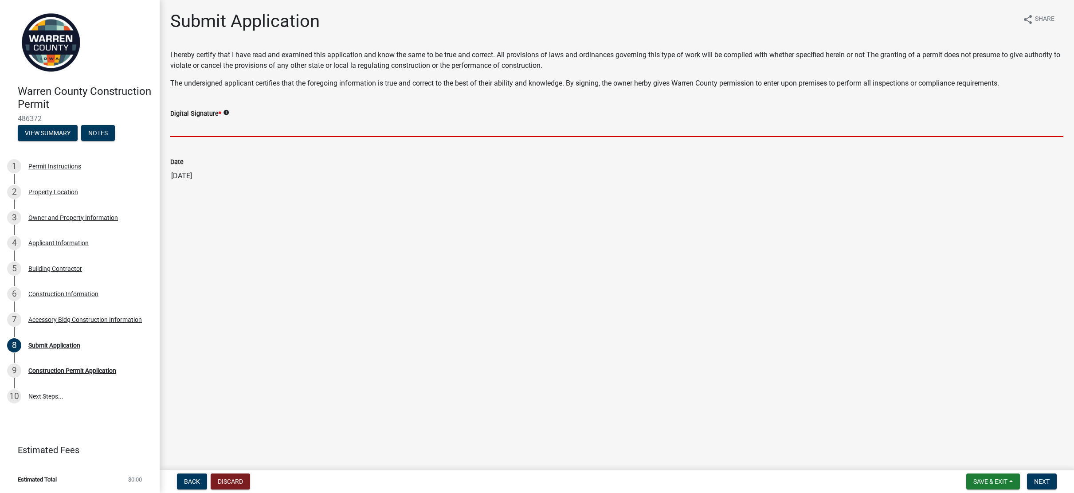
click at [212, 126] on input "Digital Signature *" at bounding box center [616, 128] width 893 height 18
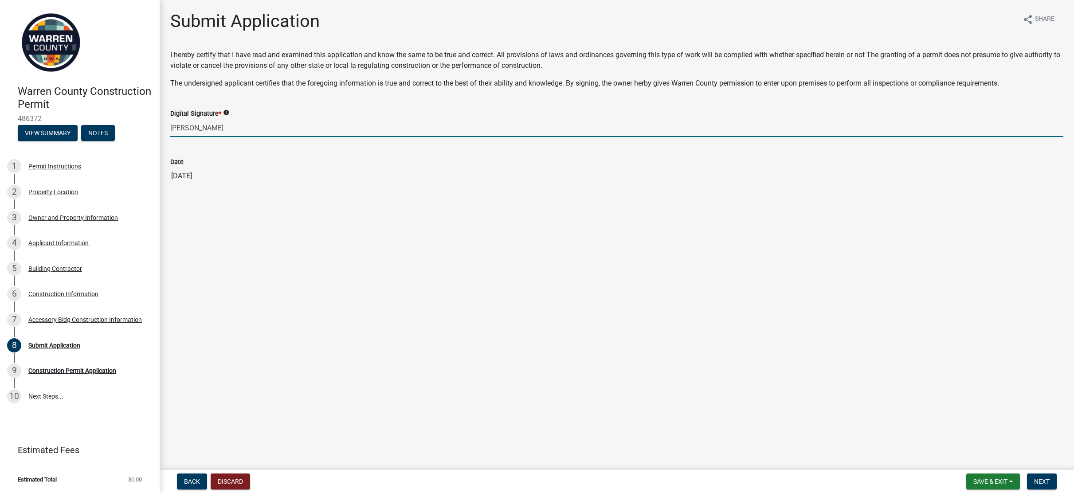
type input "[PERSON_NAME]"
click at [327, 223] on main "Submit Application share Share I hereby certify that I have read and examined t…" at bounding box center [617, 233] width 915 height 467
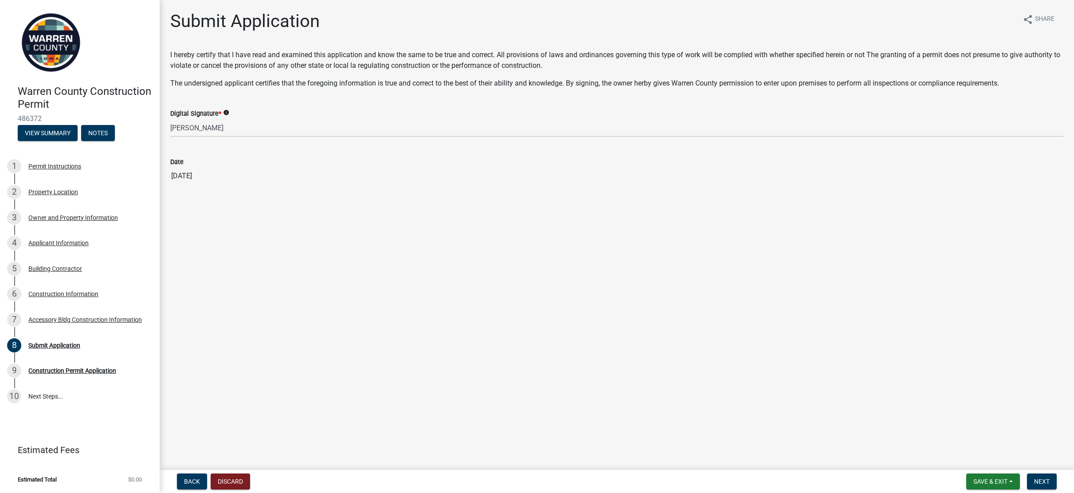
click at [226, 110] on icon "info" at bounding box center [226, 113] width 6 height 6
click at [303, 287] on main "Submit Application share Share I hereby certify that I have read and examined t…" at bounding box center [617, 233] width 915 height 467
click at [1048, 484] on span "Next" at bounding box center [1043, 481] width 16 height 7
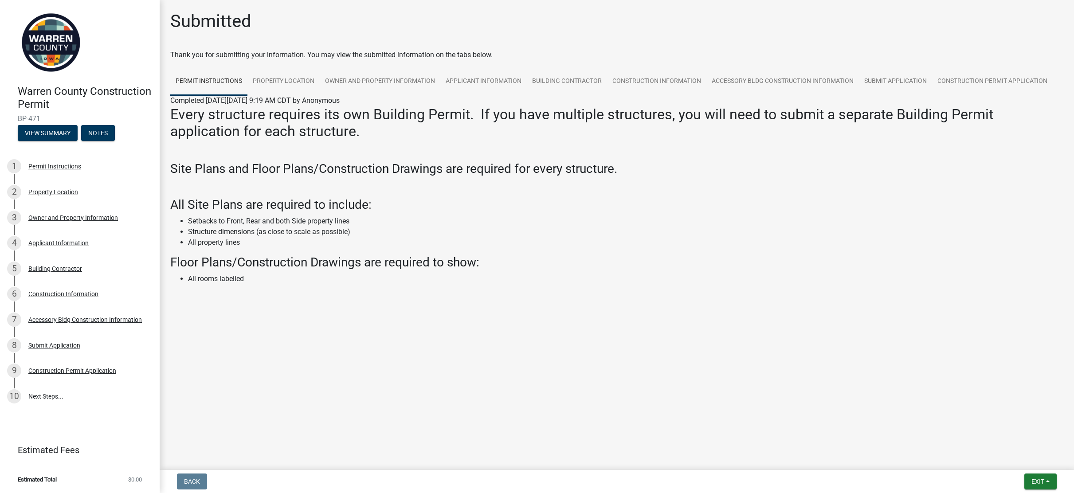
click at [292, 338] on main "Submitted Thank you for submitting your information. You may view the submitted…" at bounding box center [617, 233] width 915 height 467
click at [1030, 480] on button "Exit" at bounding box center [1041, 482] width 32 height 16
click at [820, 316] on div at bounding box center [617, 314] width 506 height 11
click at [45, 320] on div "Accessory Bldg Construction Information" at bounding box center [85, 320] width 114 height 6
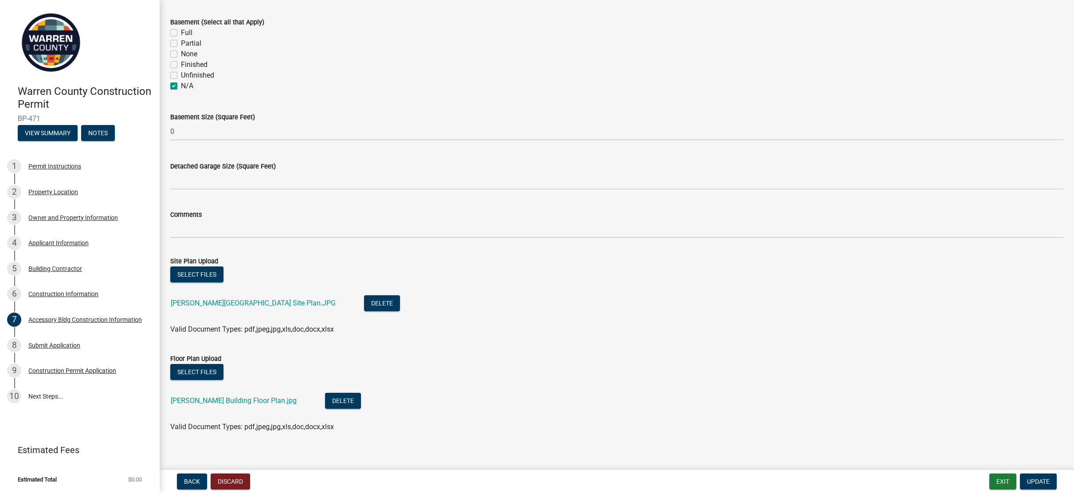
scroll to position [329, 0]
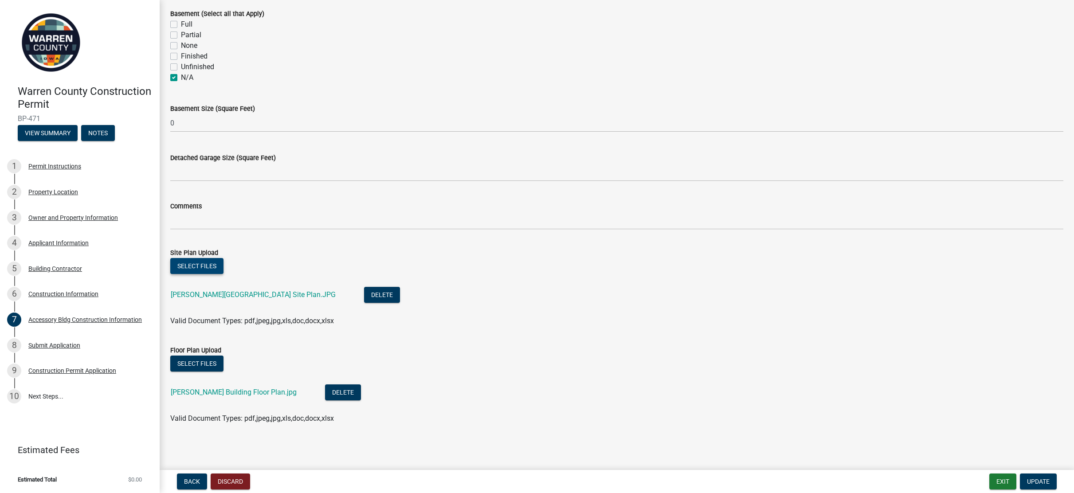
click at [189, 268] on button "Select files" at bounding box center [196, 266] width 53 height 16
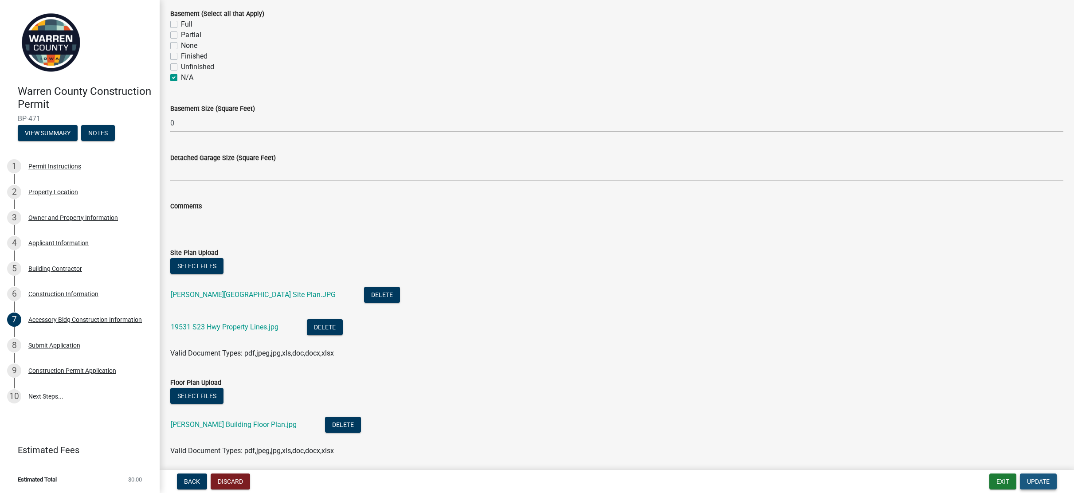
click at [1039, 481] on span "Update" at bounding box center [1038, 481] width 23 height 7
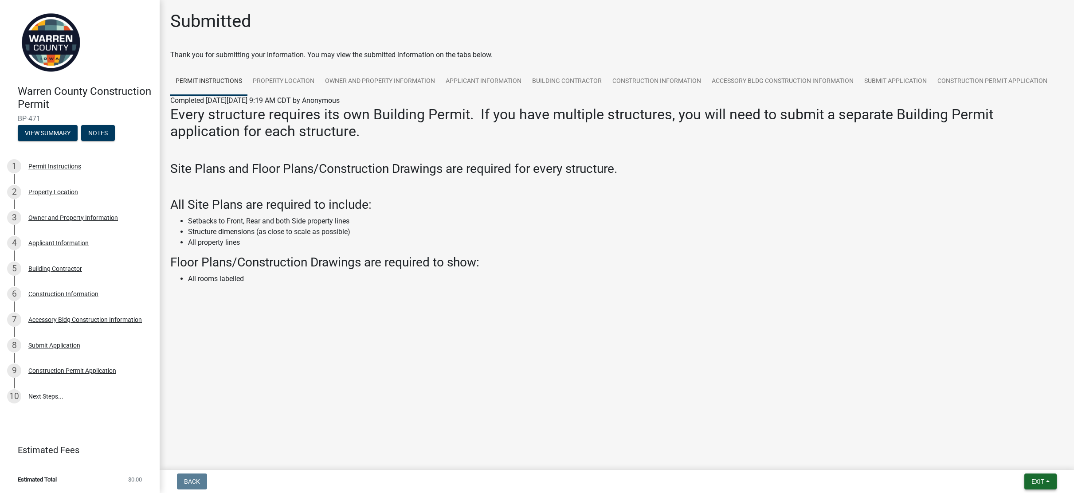
click at [1034, 484] on span "Exit" at bounding box center [1038, 481] width 13 height 7
click at [1025, 460] on button "Save & Exit" at bounding box center [1021, 458] width 71 height 21
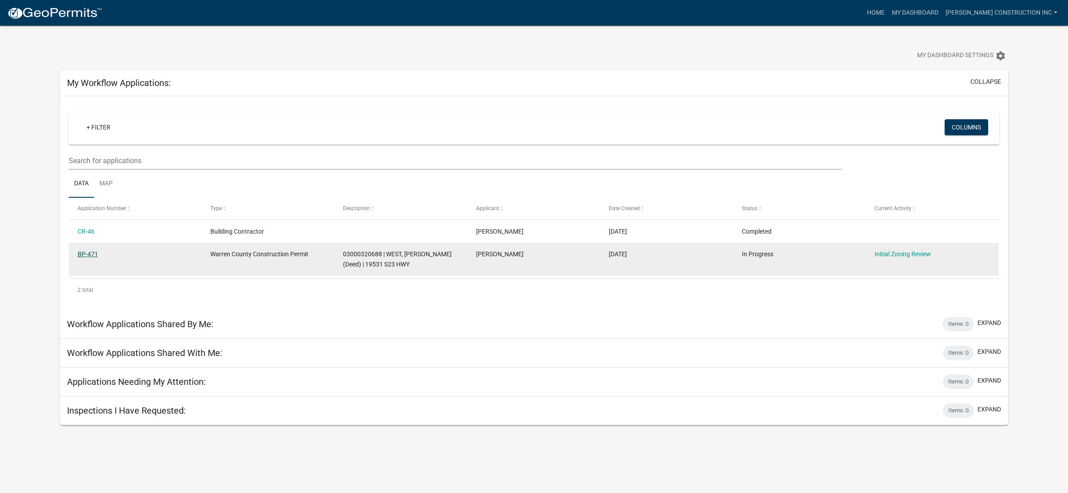
click at [96, 254] on link "BP-471" at bounding box center [88, 254] width 20 height 7
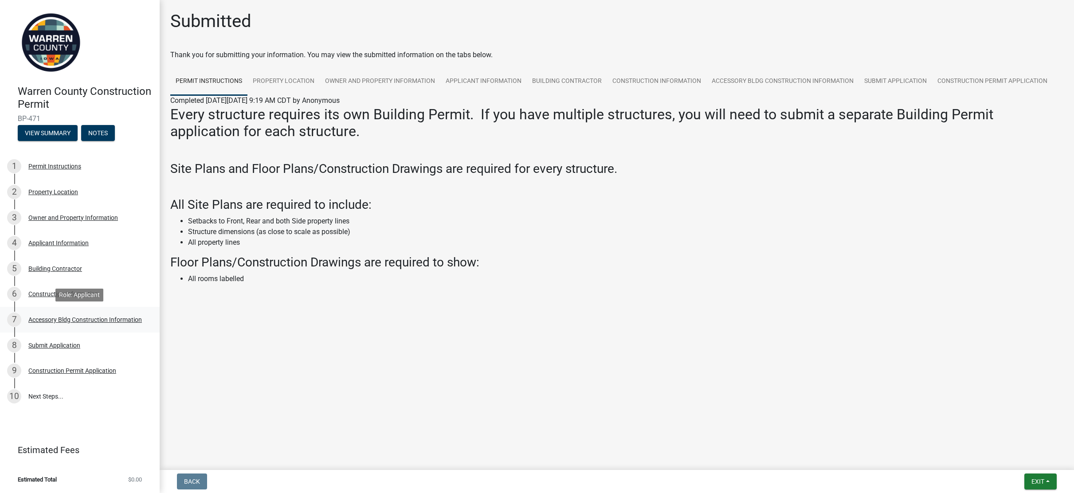
click at [55, 318] on div "Accessory Bldg Construction Information" at bounding box center [85, 320] width 114 height 6
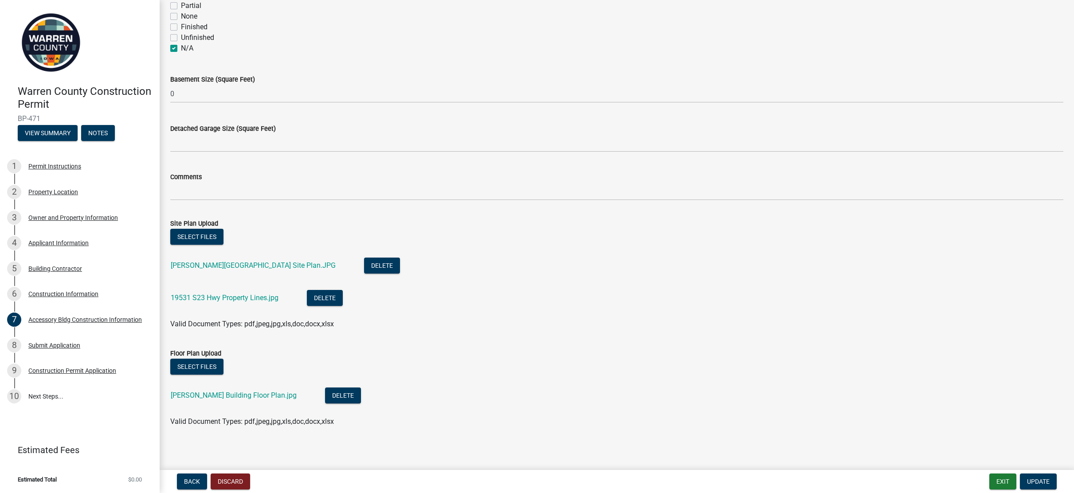
scroll to position [361, 0]
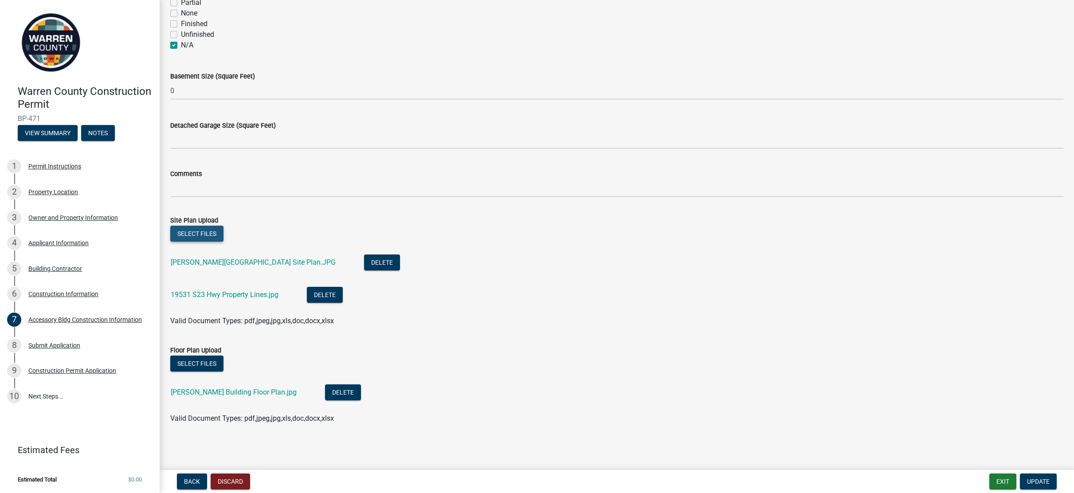
click at [206, 235] on button "Select files" at bounding box center [196, 234] width 53 height 16
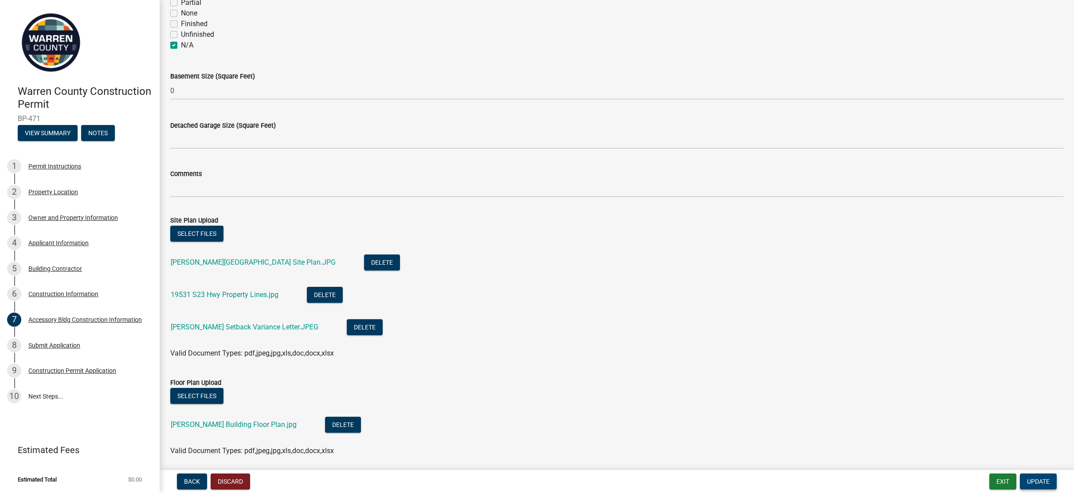
click at [1048, 483] on span "Update" at bounding box center [1038, 481] width 23 height 7
